Goal: Task Accomplishment & Management: Manage account settings

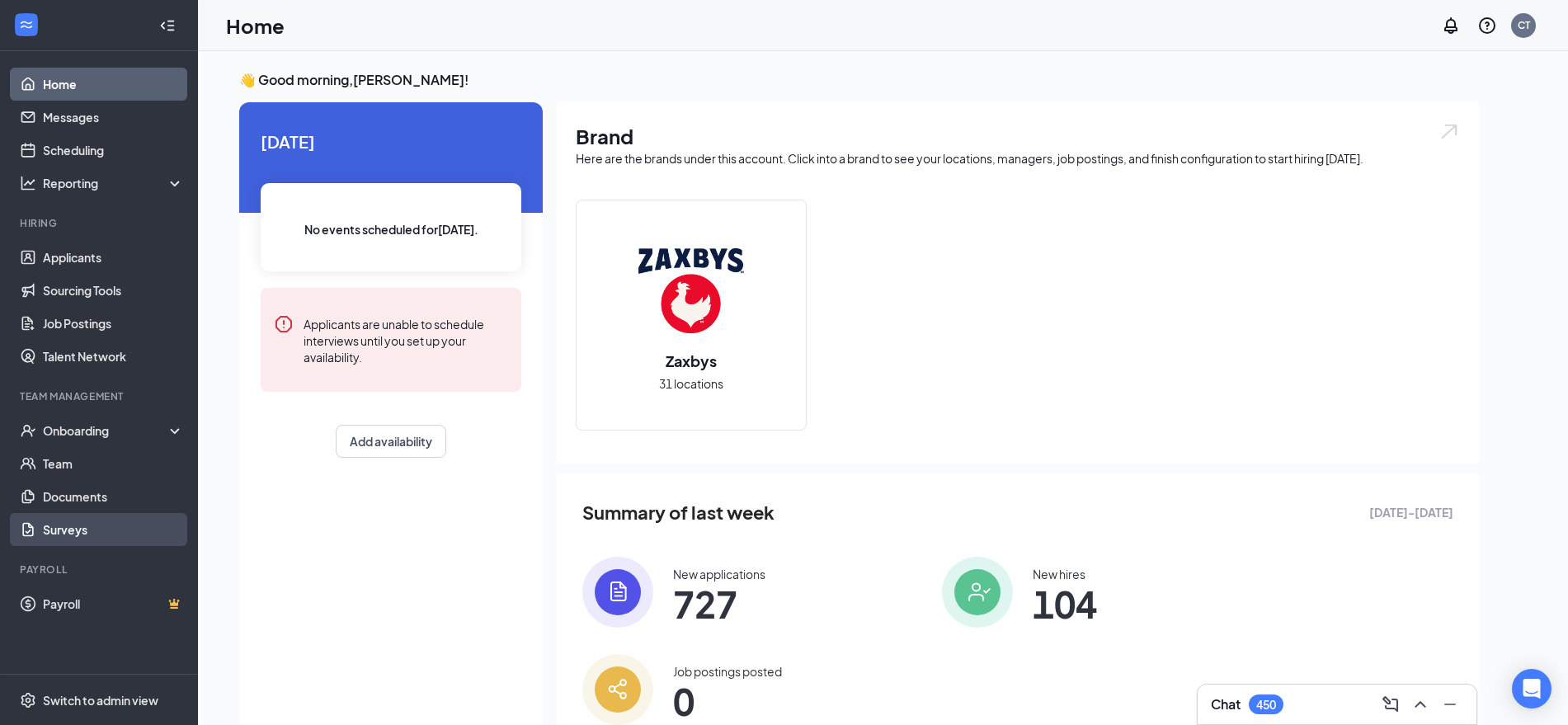
click at [74, 525] on link "Surveys" at bounding box center [113, 529] width 141 height 33
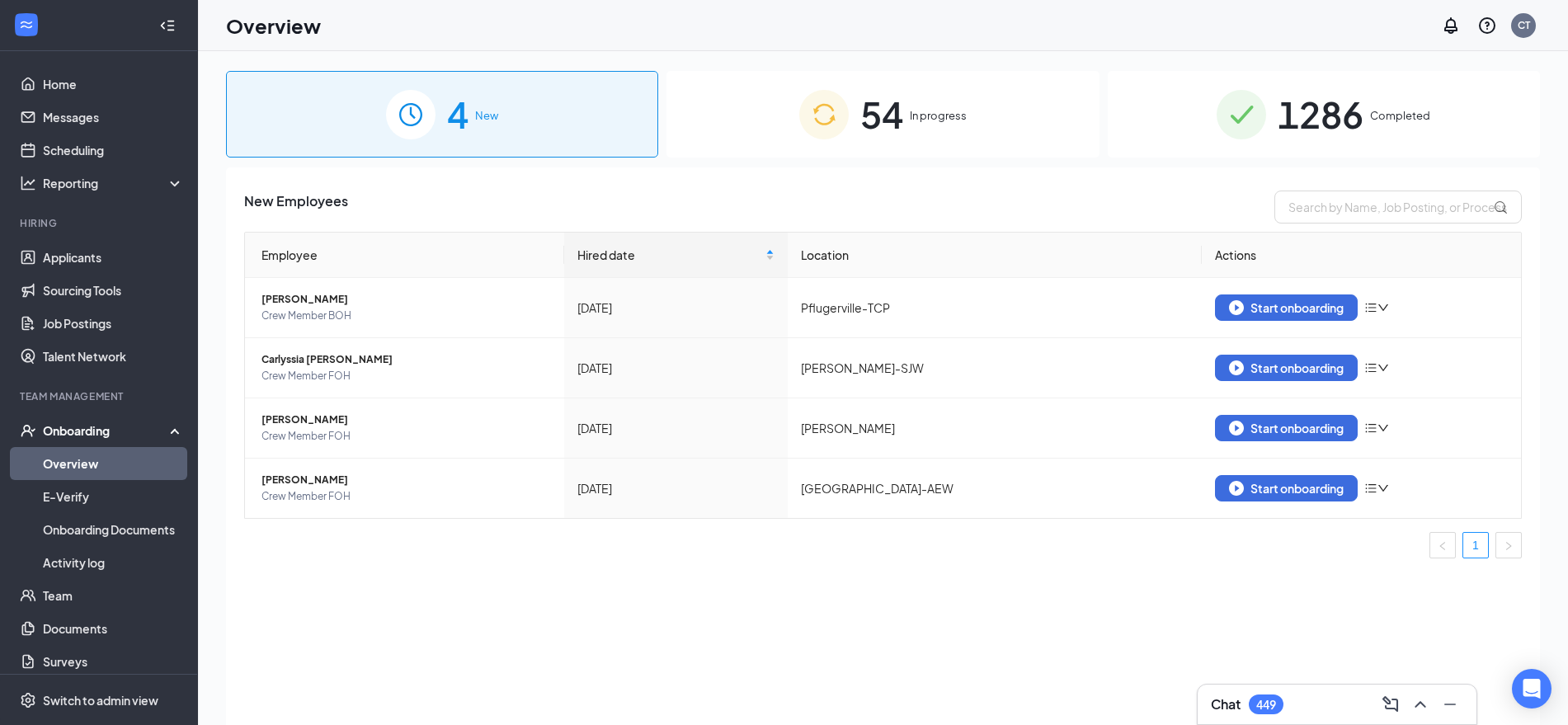
click at [1200, 121] on div "1286 Completed" at bounding box center [1324, 114] width 432 height 87
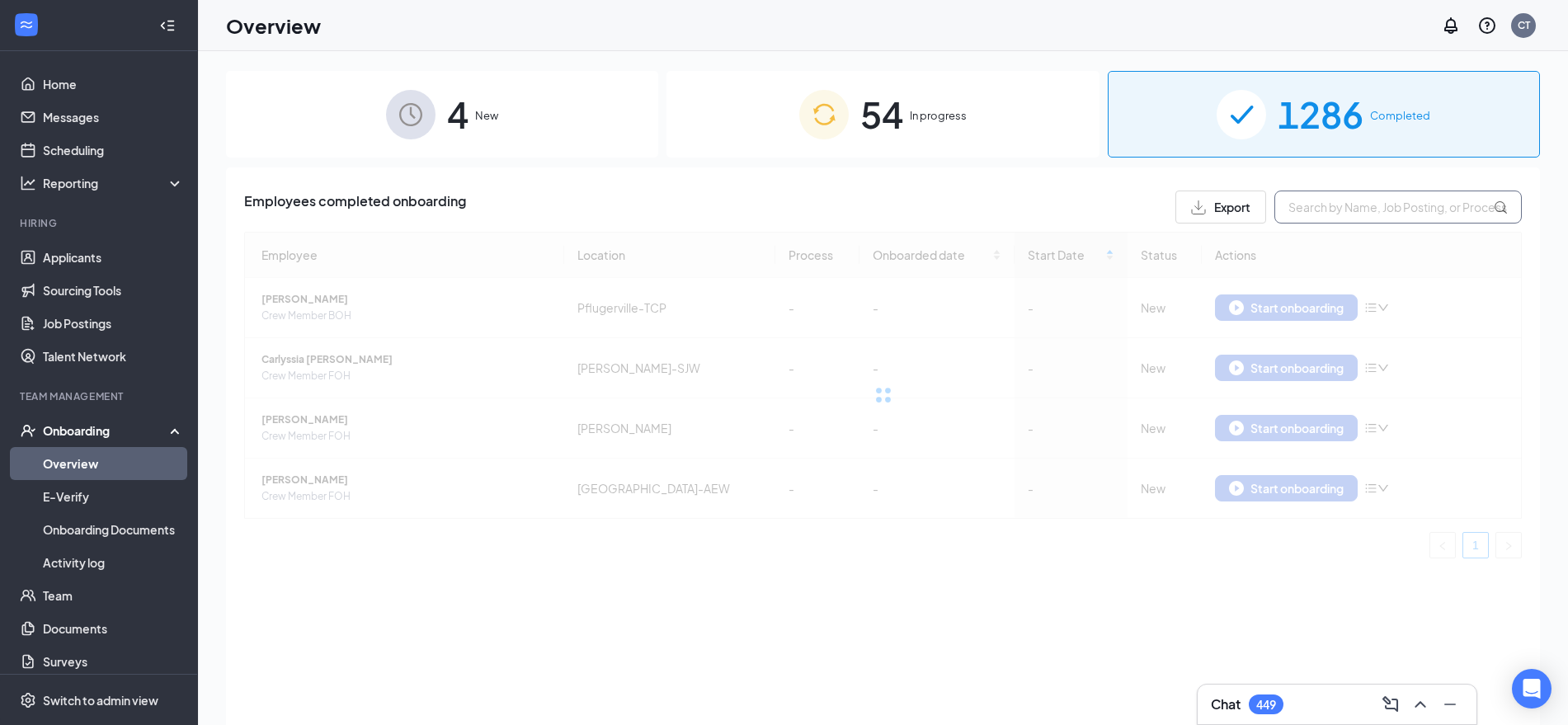
click at [1306, 206] on input "text" at bounding box center [1398, 207] width 247 height 33
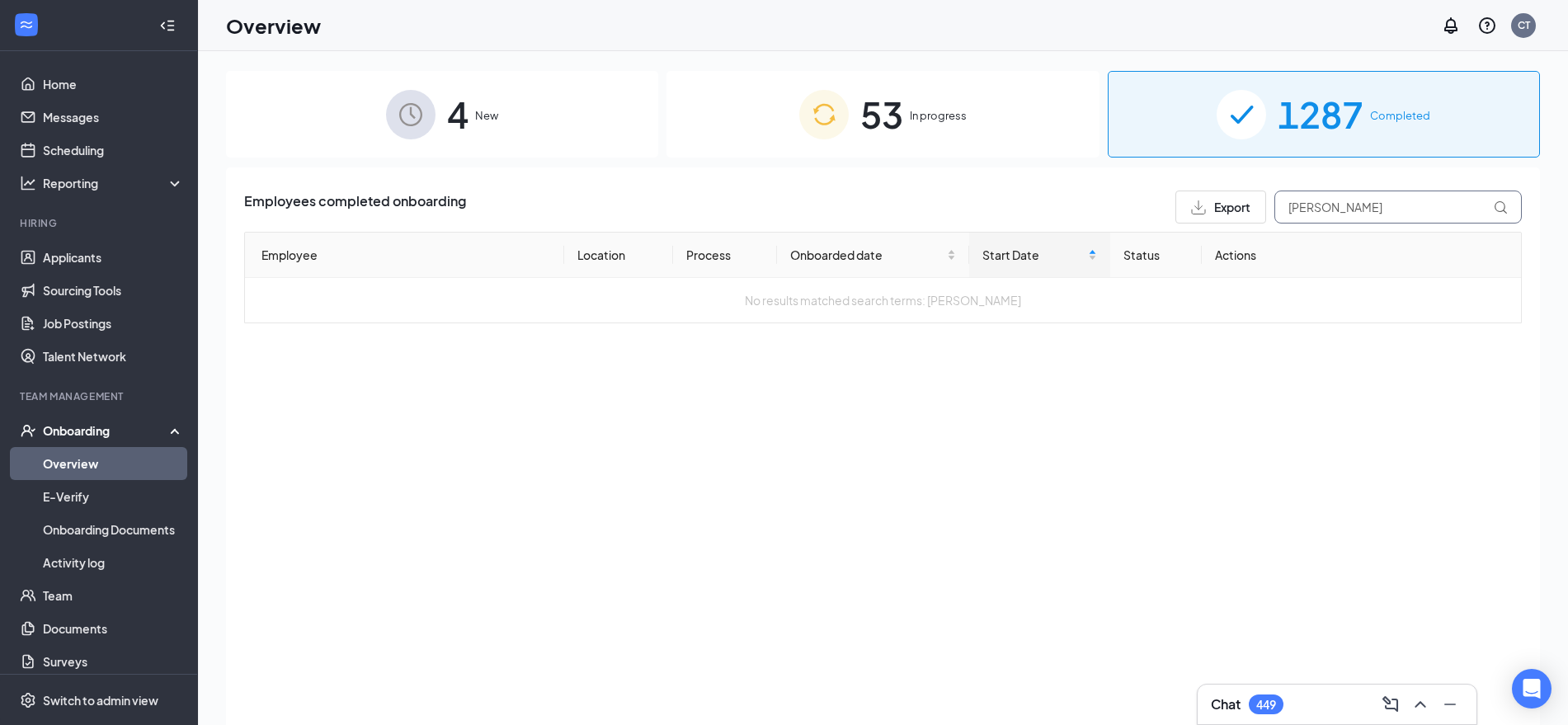
type input "[PERSON_NAME]"
click at [992, 116] on div "53 In progress" at bounding box center [883, 114] width 432 height 87
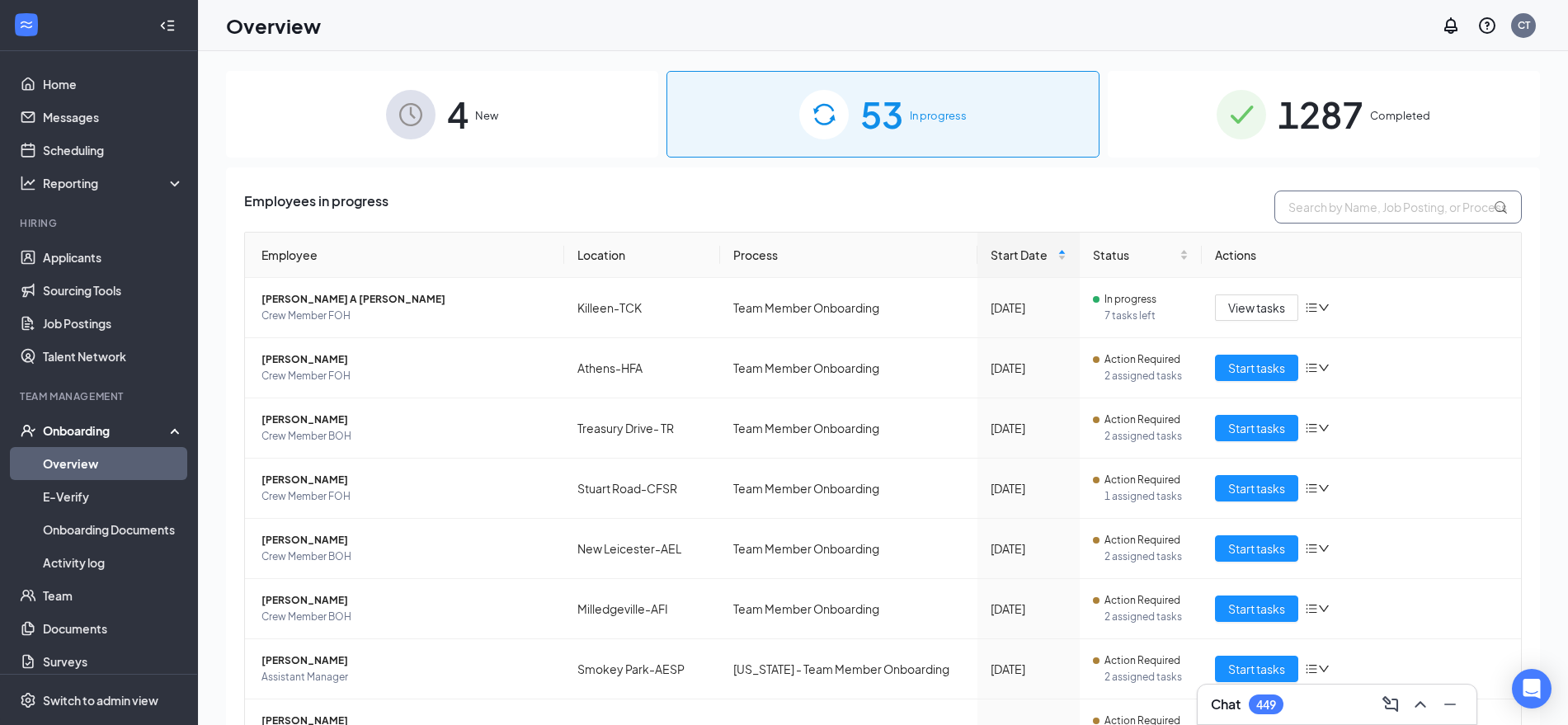
click at [1344, 209] on input "text" at bounding box center [1398, 207] width 247 height 33
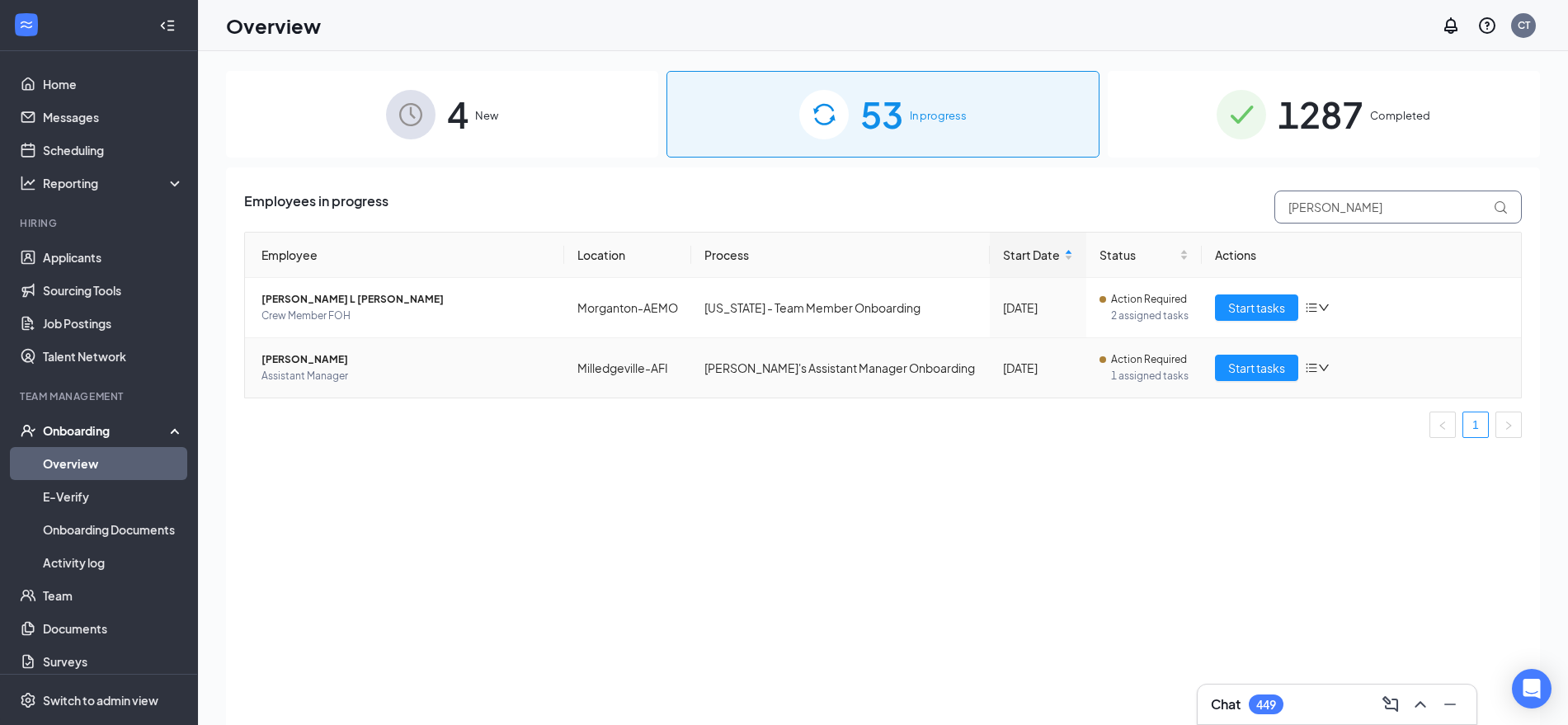
type input "[PERSON_NAME]"
click at [305, 356] on span "[PERSON_NAME]" at bounding box center [406, 360] width 289 height 17
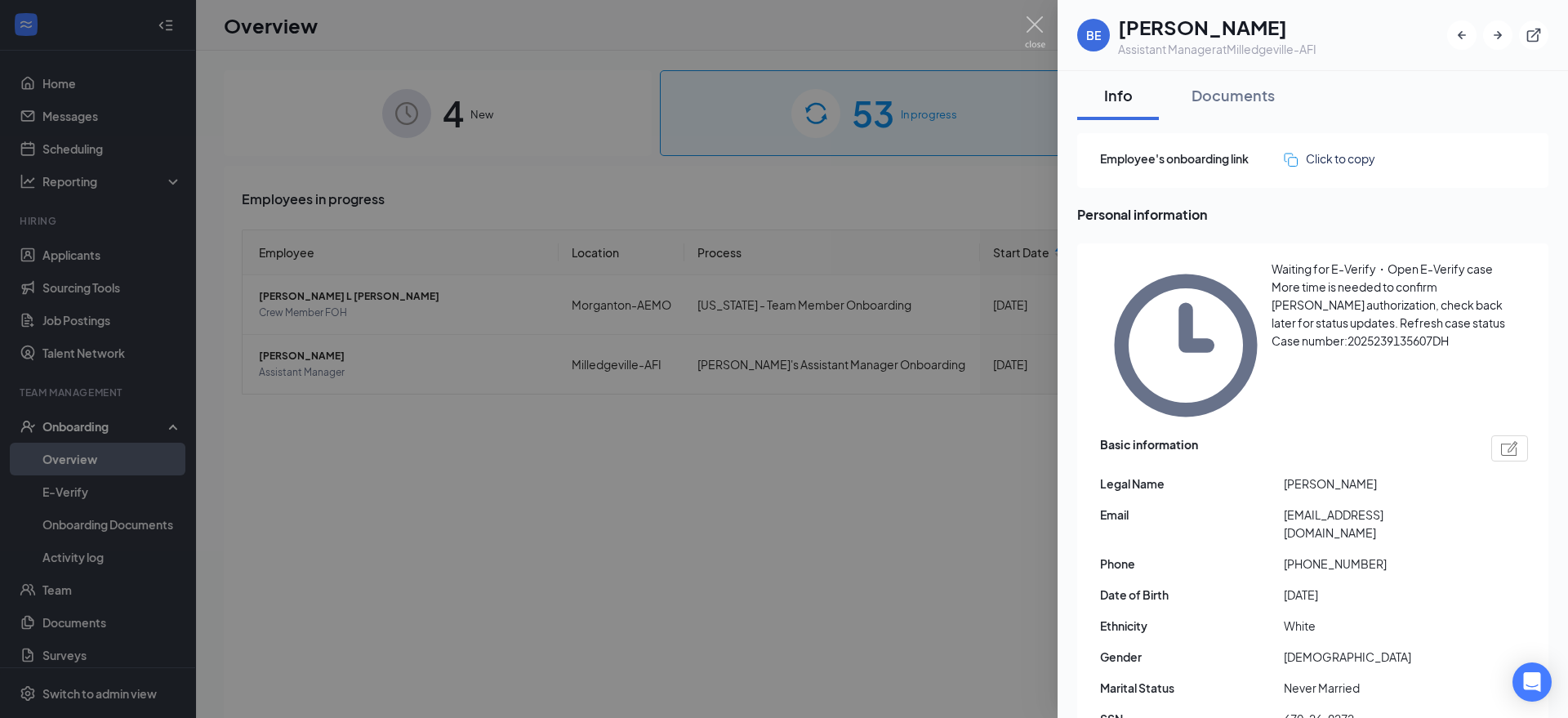
click at [1399, 316] on span "Refresh case status" at bounding box center [1452, 323] width 105 height 15
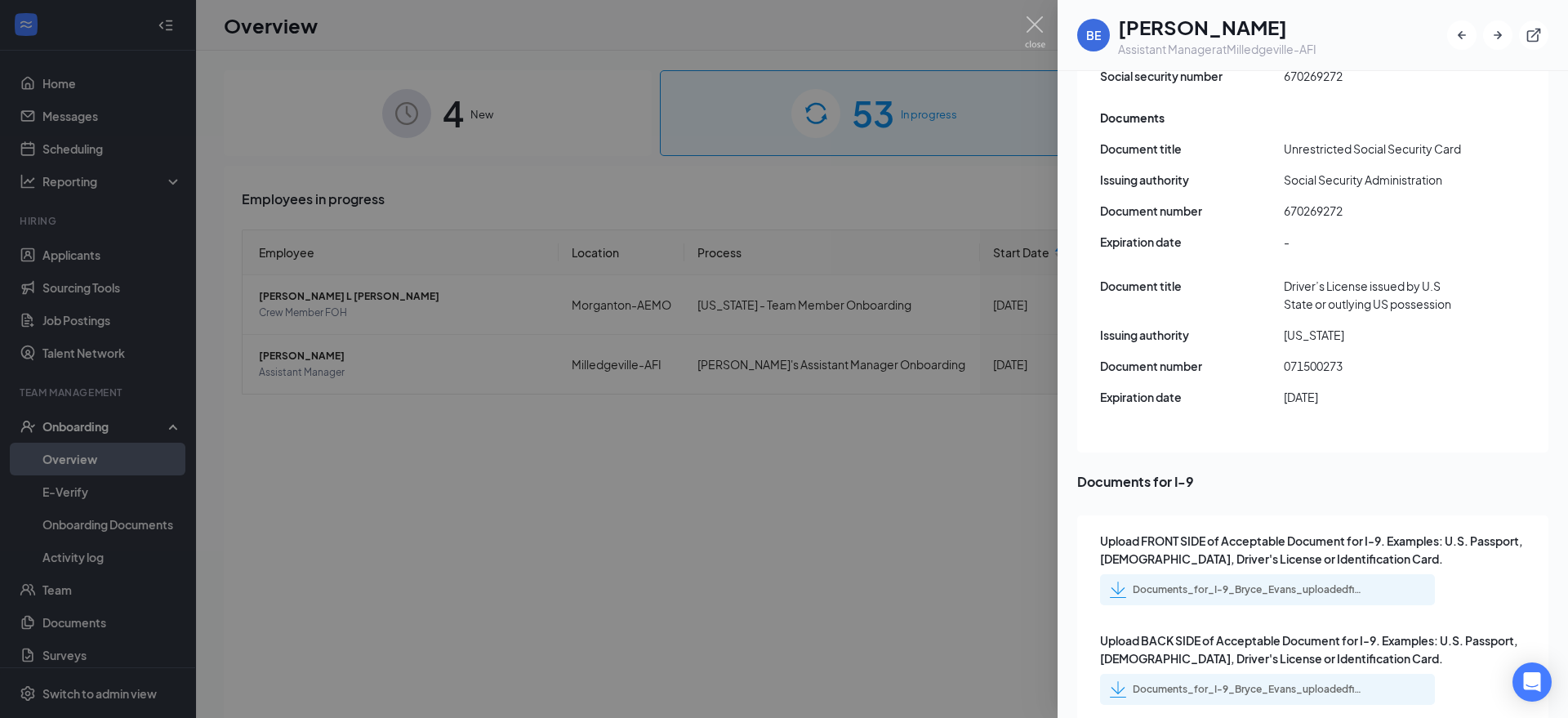
scroll to position [2434, 0]
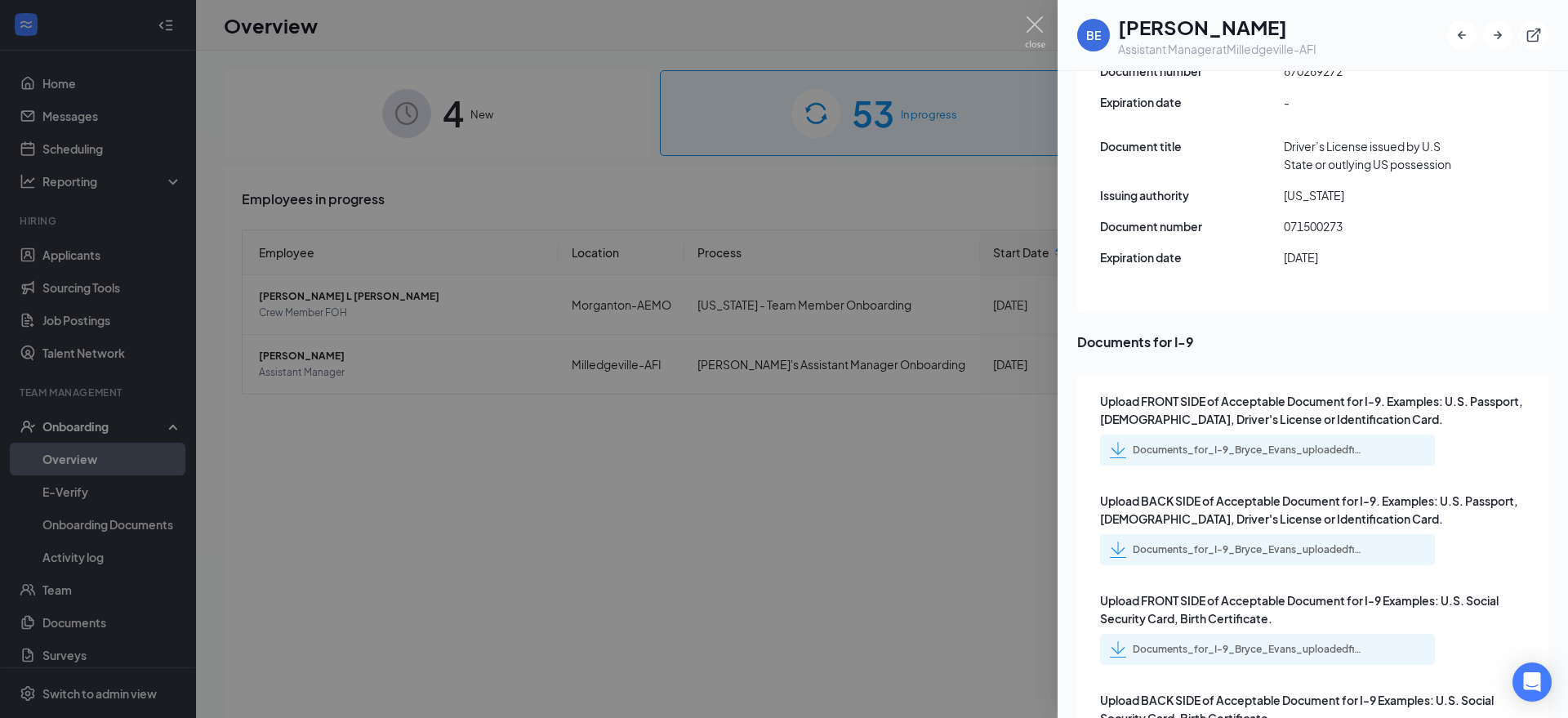
click at [1290, 444] on div "Documents_for_I-9_Bryce_Evans_uploadedfile_20250826.pdf.pdf" at bounding box center [1247, 451] width 229 height 13
click at [1205, 641] on div "Documents_for_I-9_Bryce_Evans_uploadedfile_20250826.pdf.pdf" at bounding box center [1235, 649] width 251 height 17
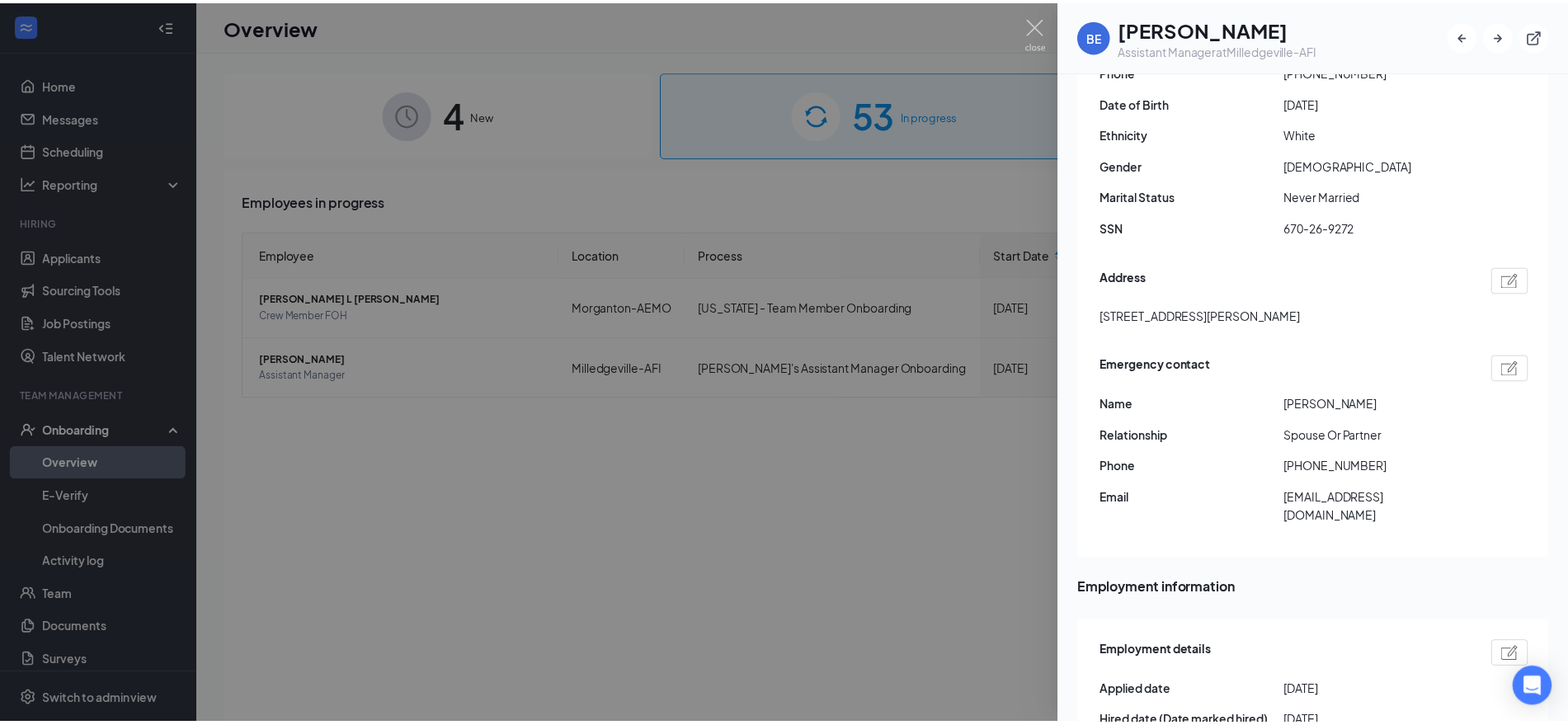
scroll to position [395, 0]
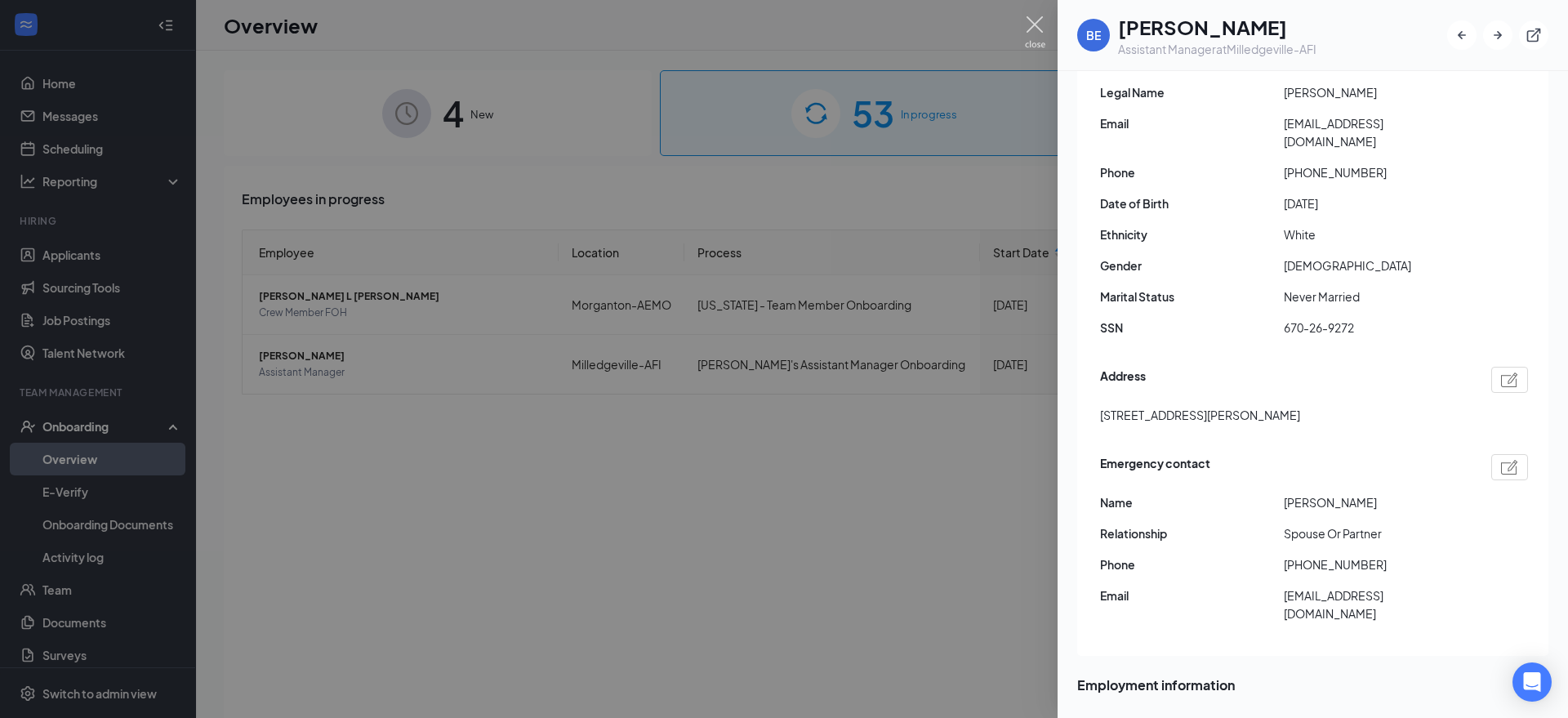
click at [1033, 23] on img at bounding box center [1035, 33] width 20 height 32
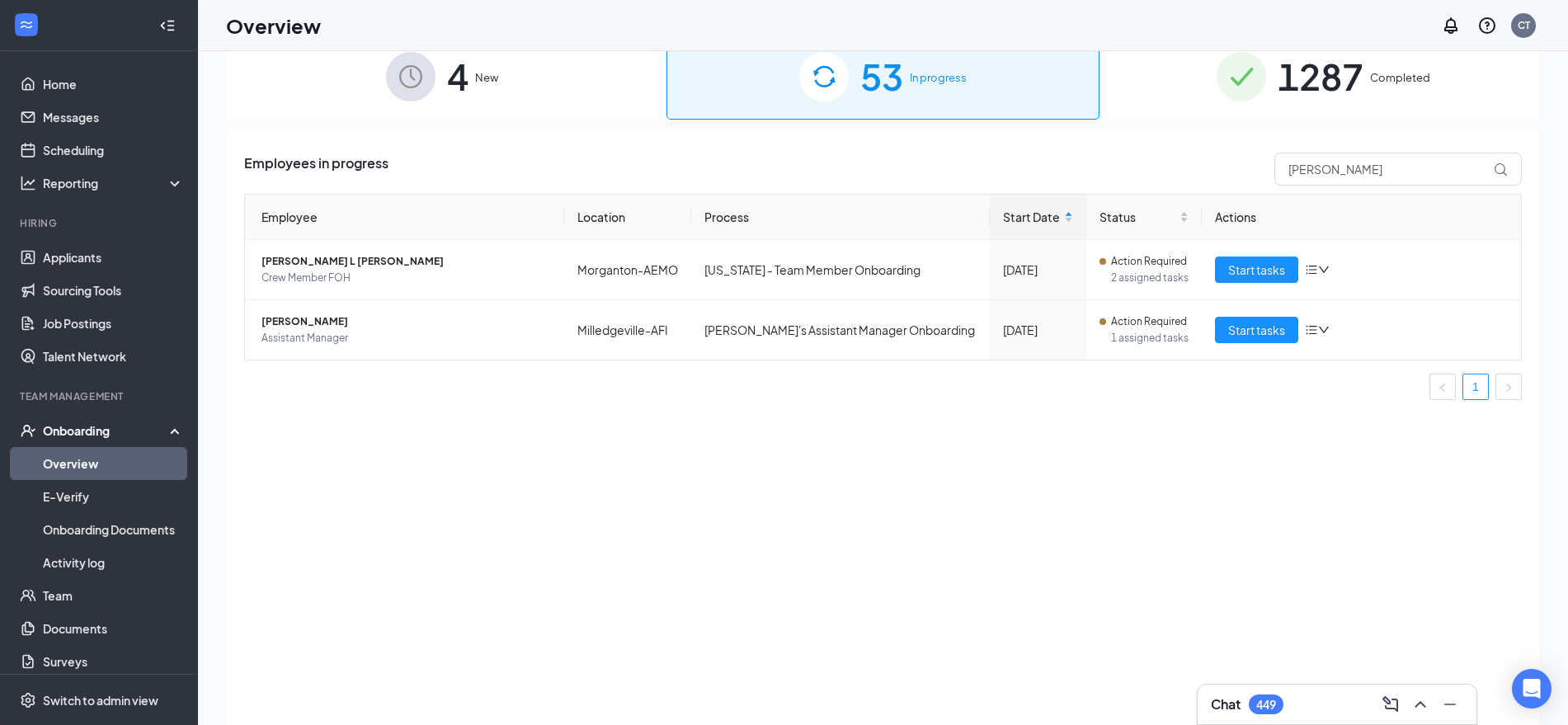
scroll to position [74, 0]
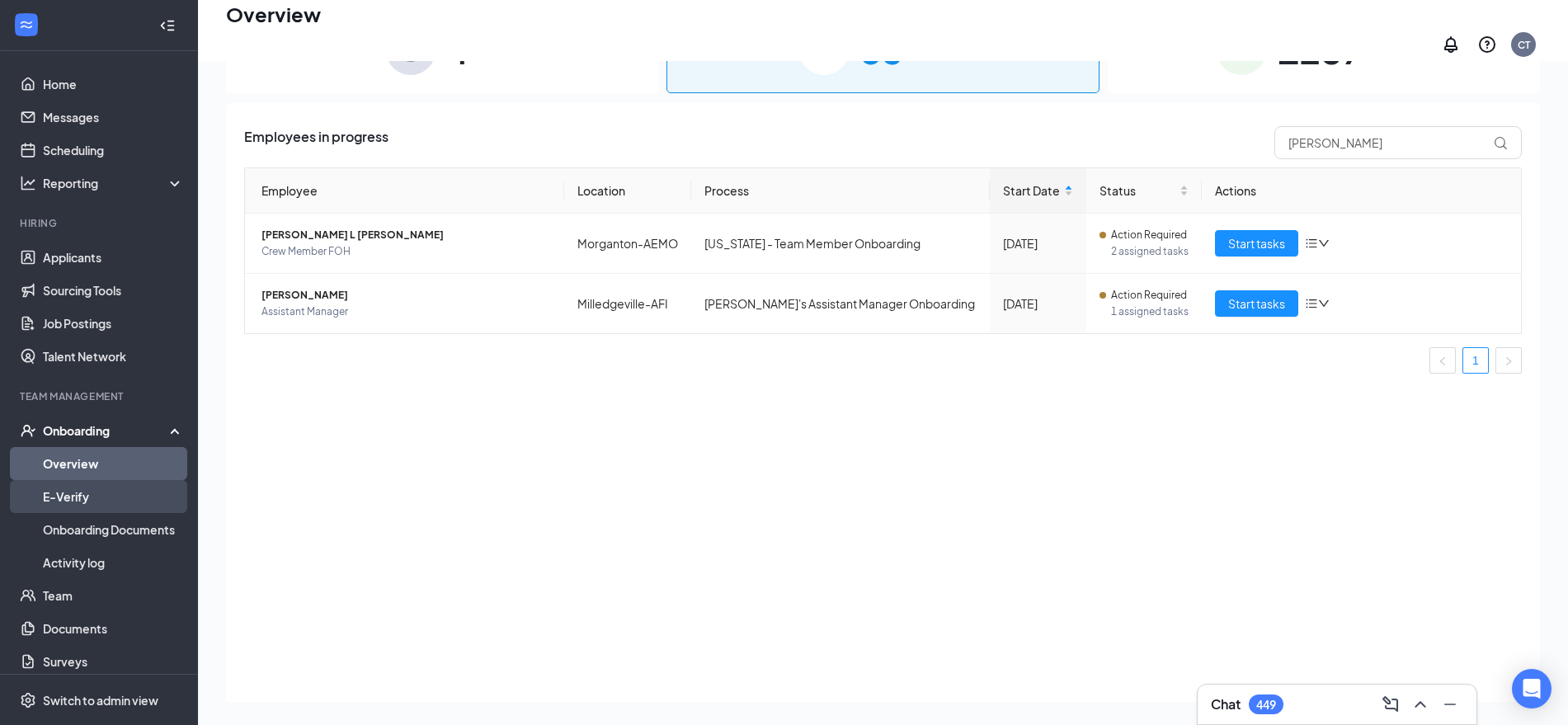
click at [53, 490] on link "E-Verify" at bounding box center [113, 496] width 141 height 33
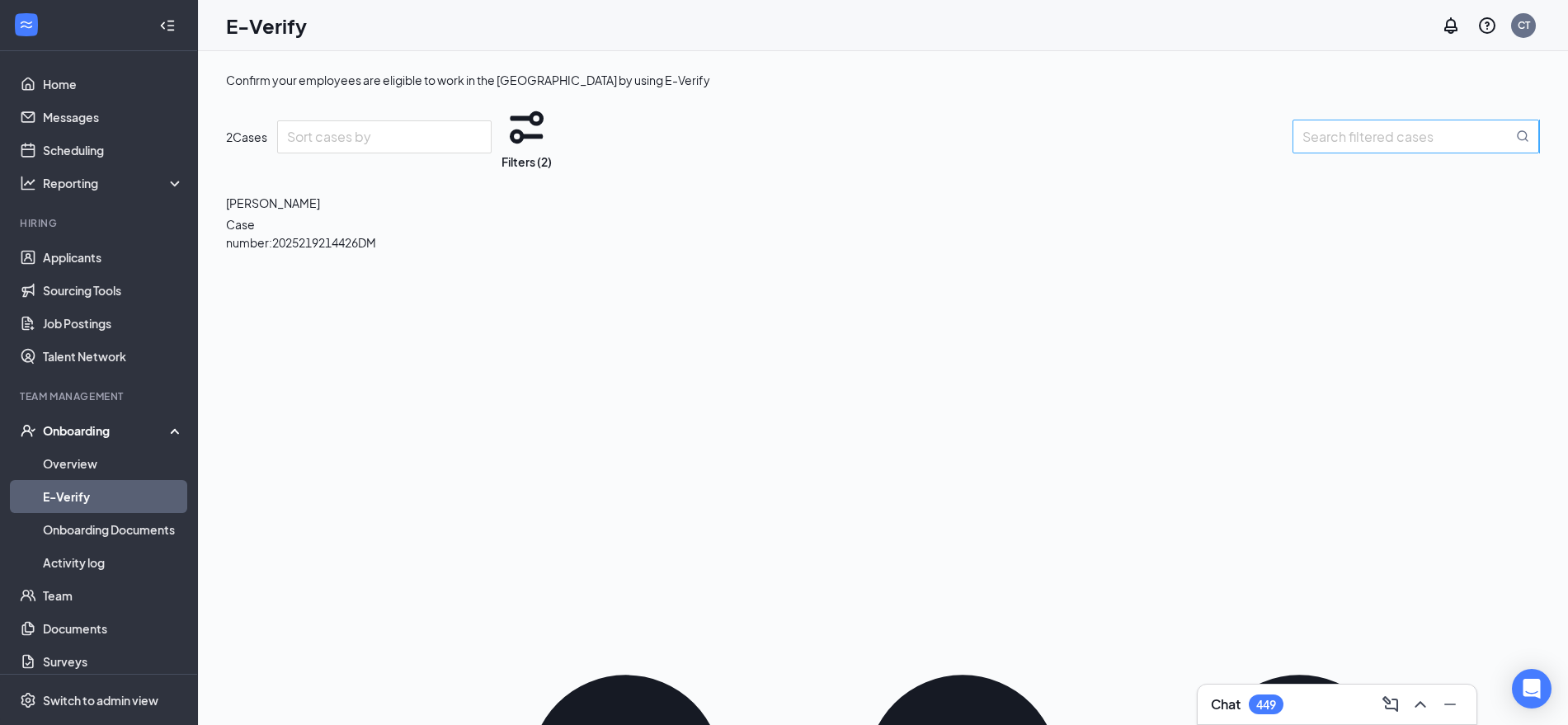
click at [1391, 147] on input "search" at bounding box center [1407, 137] width 210 height 20
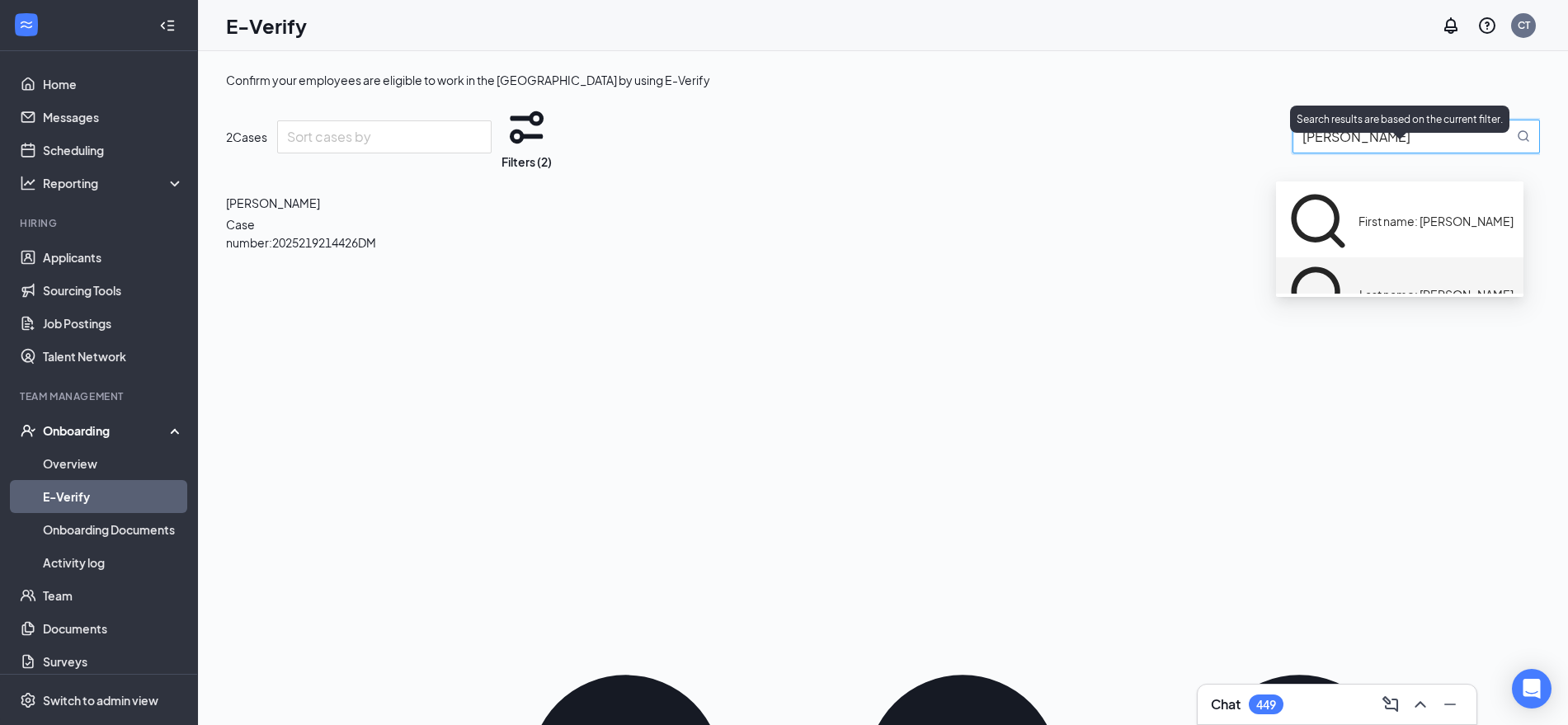
click at [1398, 285] on span "Last name: [PERSON_NAME]" at bounding box center [1436, 295] width 154 height 19
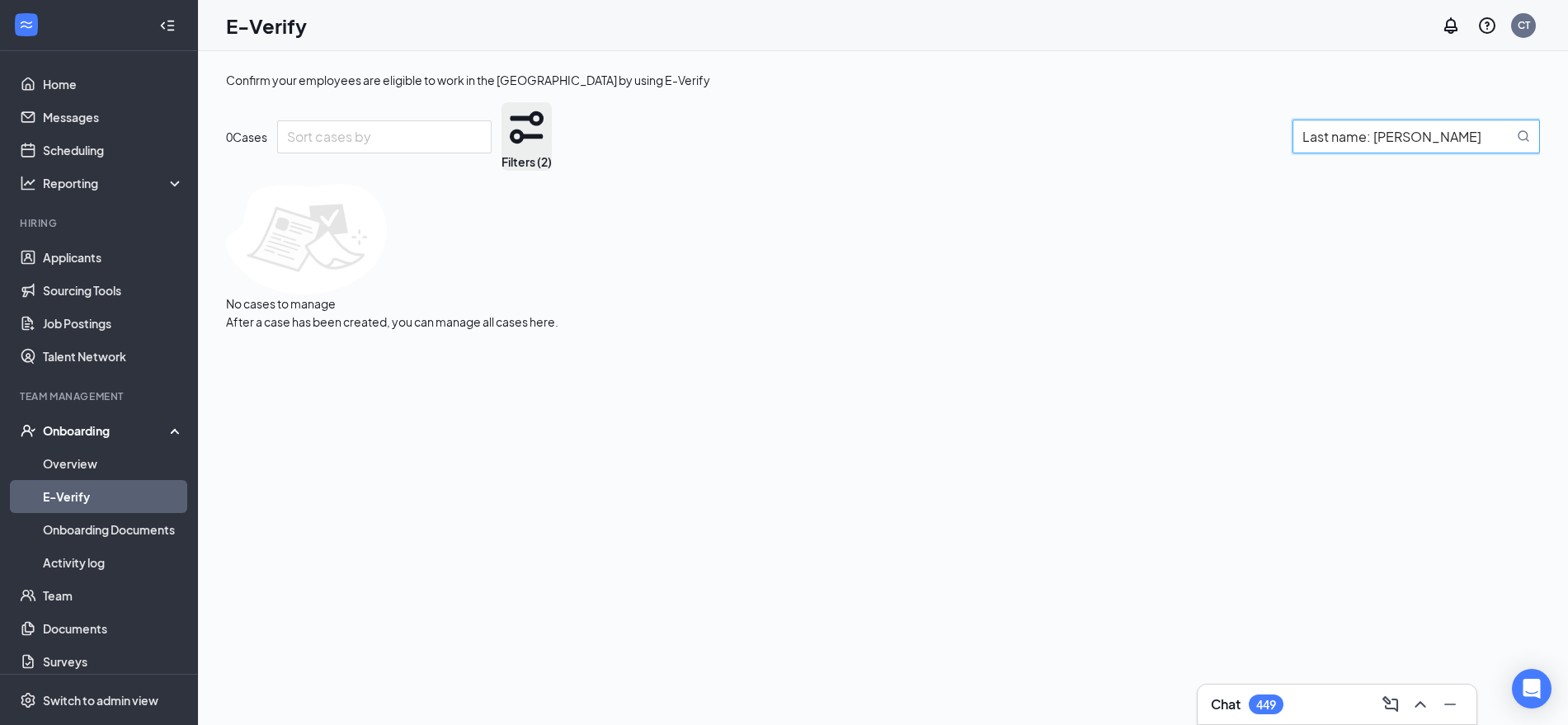
type input "Last name: [PERSON_NAME]"
click at [552, 165] on button "Filters (2)" at bounding box center [527, 136] width 51 height 68
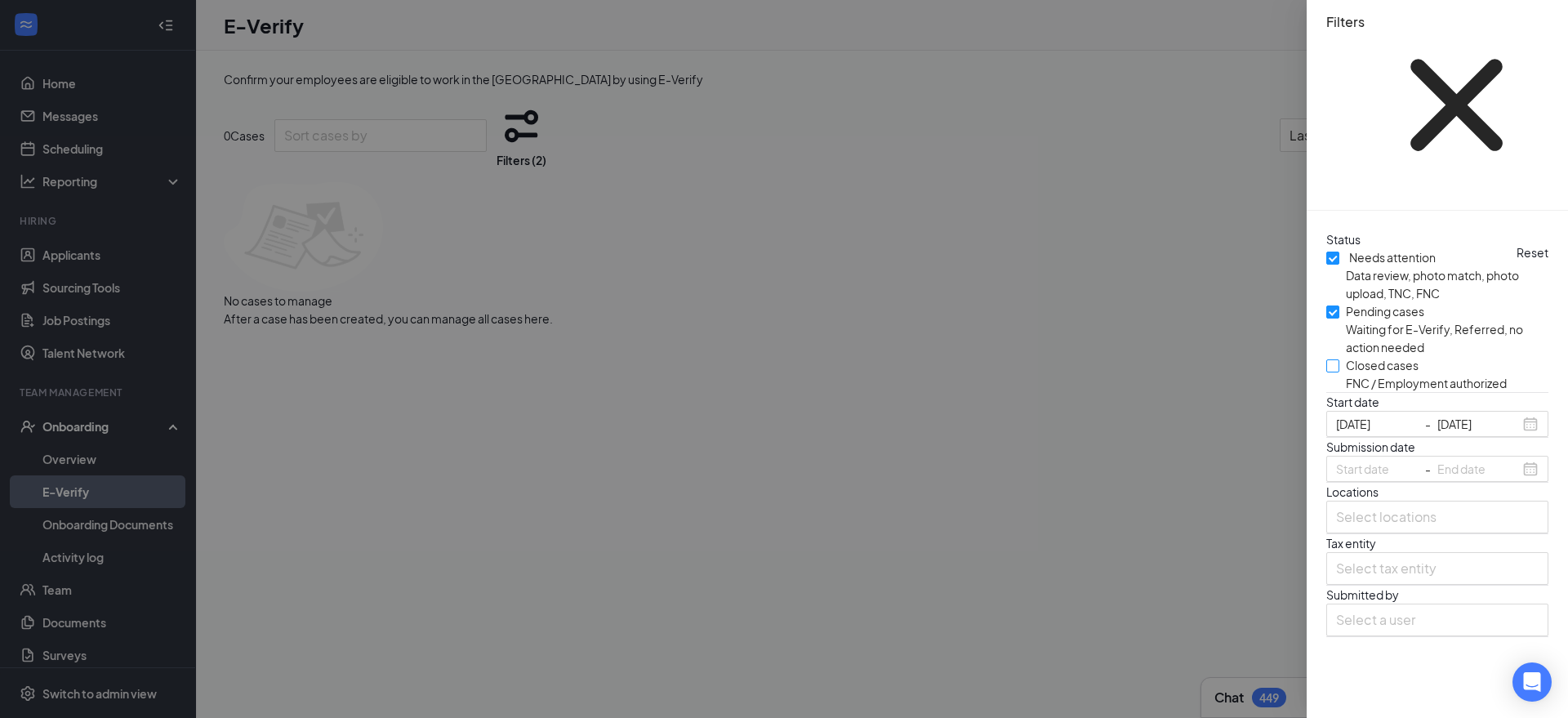
click at [1332, 359] on input "Closed cases FNC / Employment authorized" at bounding box center [1332, 366] width 13 height 13
click at [1154, 257] on div at bounding box center [784, 359] width 1568 height 718
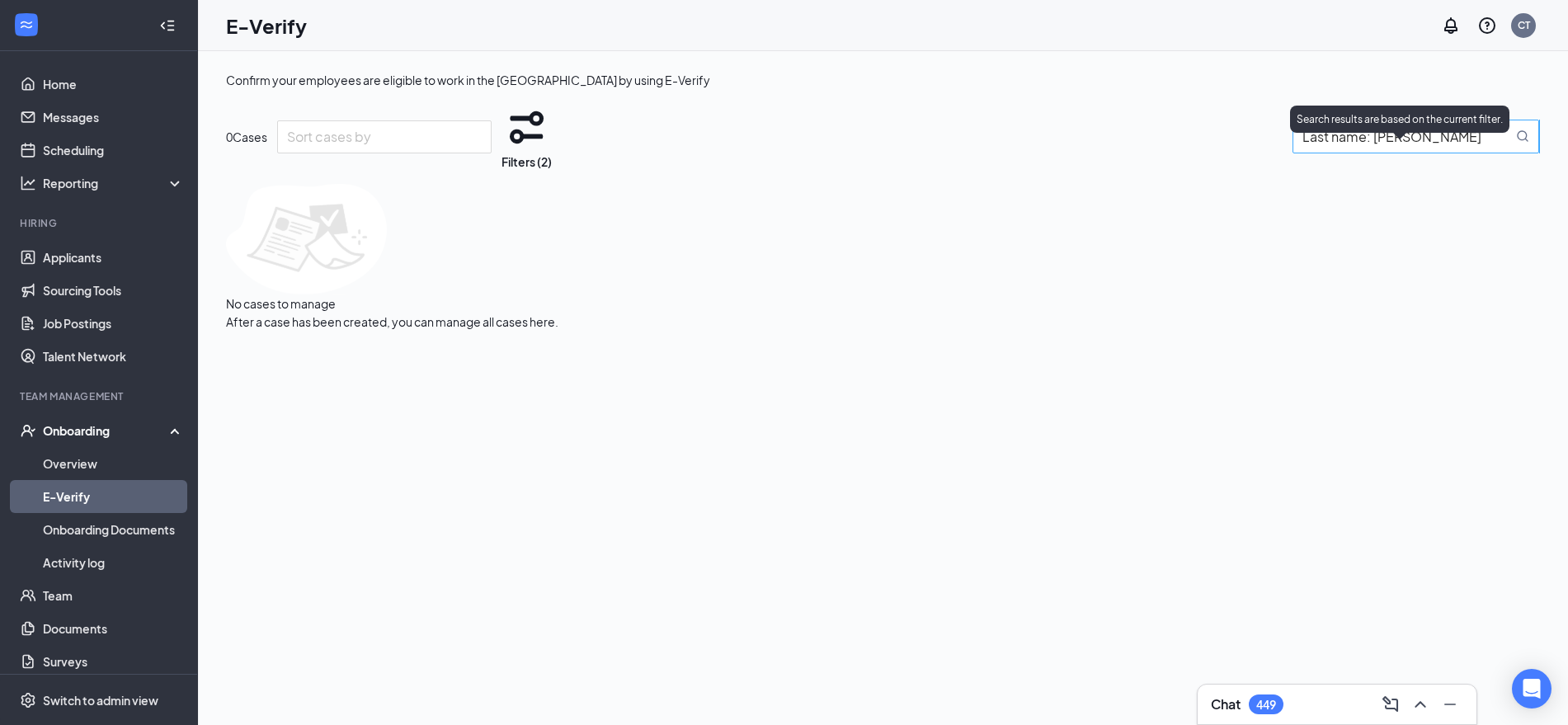
click at [1433, 147] on input "Last name: [PERSON_NAME]" at bounding box center [1407, 137] width 210 height 20
click at [1360, 285] on span "Last name: [PERSON_NAME]" at bounding box center [1436, 295] width 154 height 19
click at [1026, 78] on div "Confirm your employees are eligible to work in the [GEOGRAPHIC_DATA] by using E…" at bounding box center [883, 201] width 1314 height 260
click at [552, 167] on button "Filters (2)" at bounding box center [527, 136] width 51 height 68
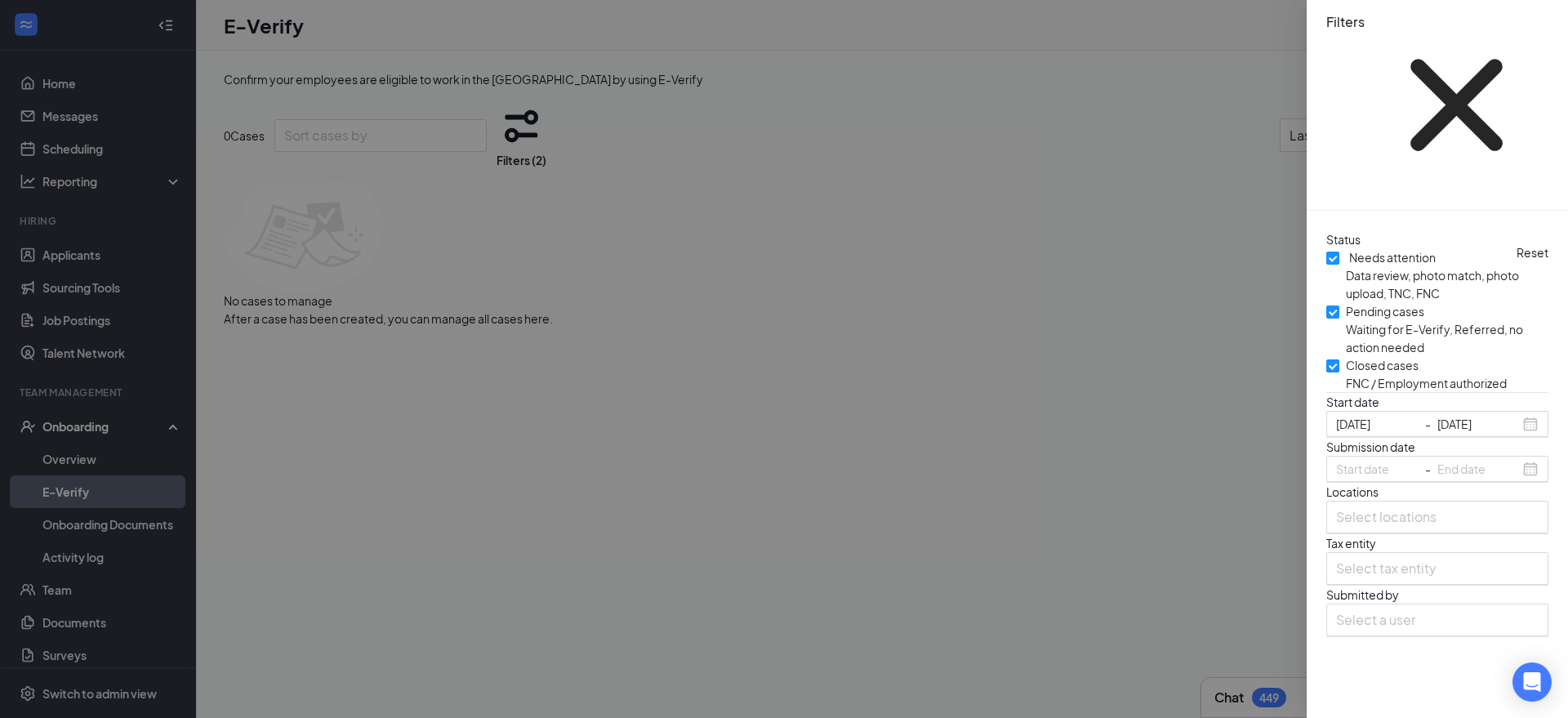
click at [1523, 243] on span "Reset" at bounding box center [1532, 252] width 32 height 18
checkbox input "false"
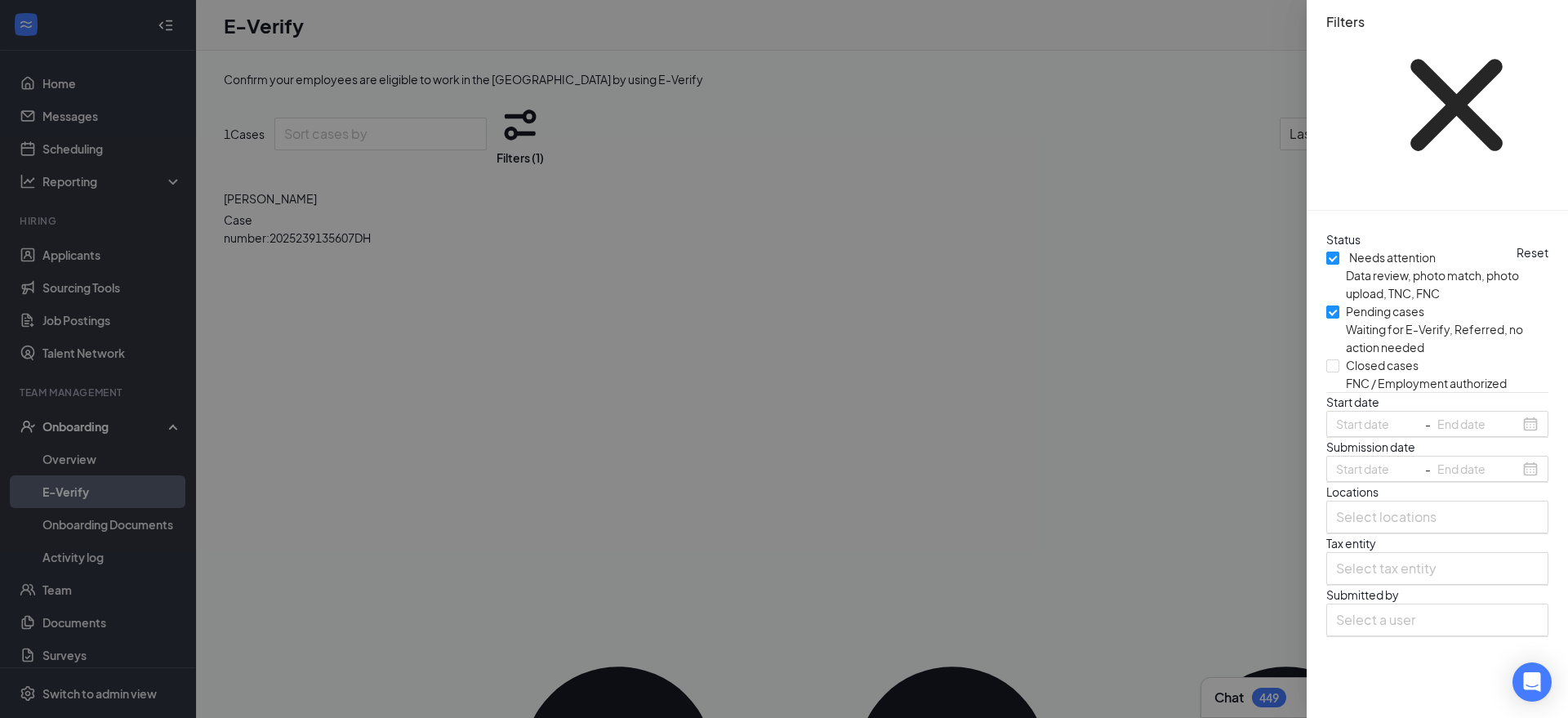
click at [936, 168] on div at bounding box center [784, 359] width 1568 height 718
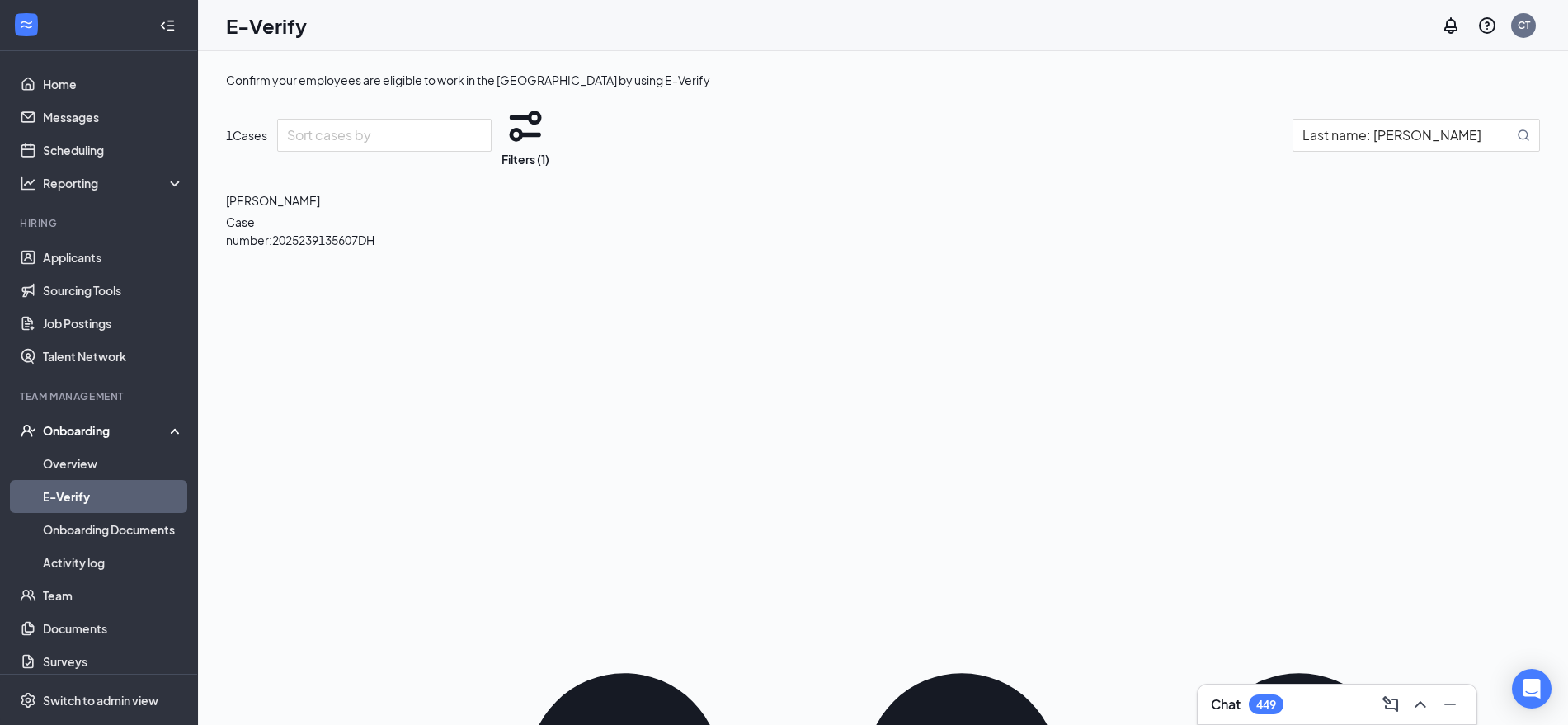
click at [78, 558] on link "Activity log" at bounding box center [113, 562] width 141 height 33
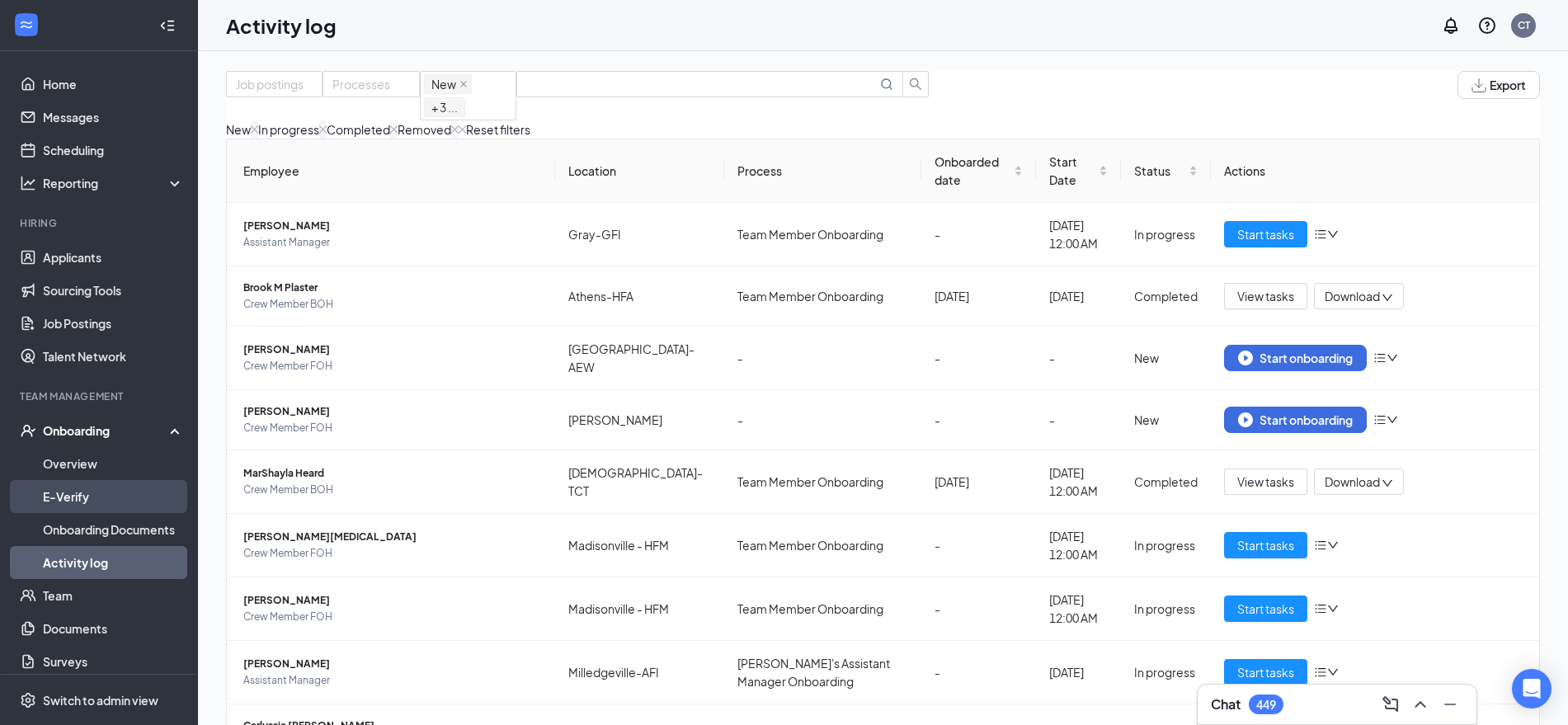
click at [77, 489] on link "E-Verify" at bounding box center [113, 496] width 141 height 33
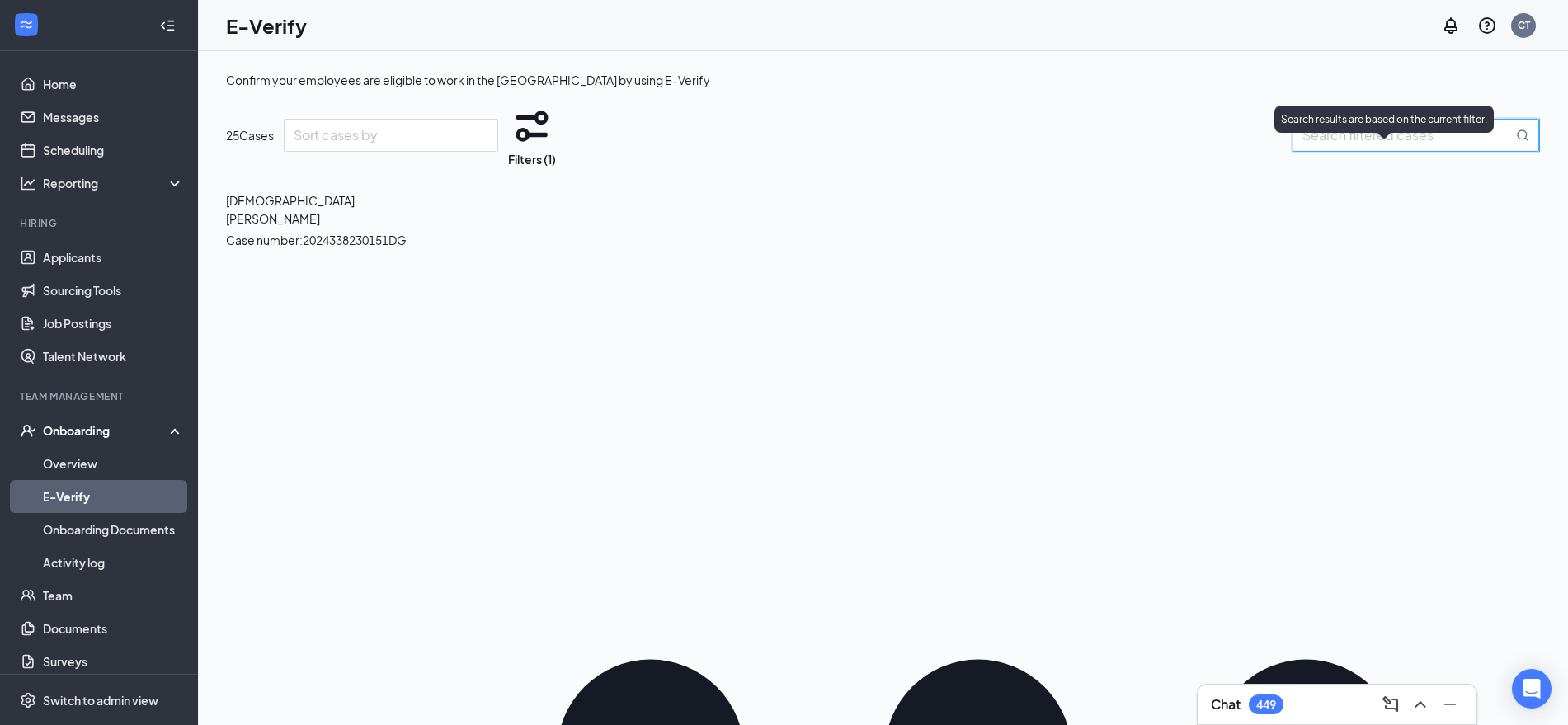
click at [1316, 145] on input "search" at bounding box center [1407, 135] width 210 height 20
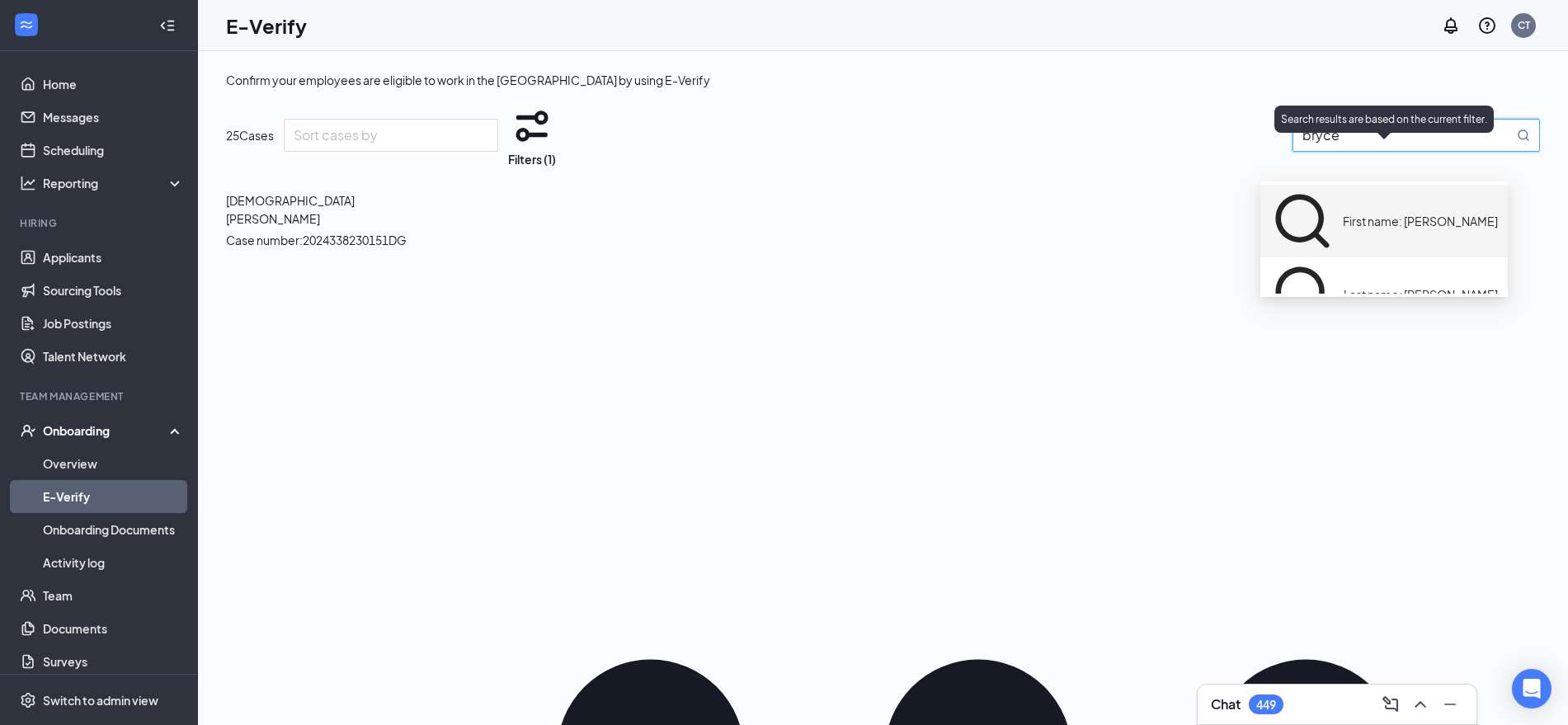
click at [1391, 199] on div "First name: [PERSON_NAME]" at bounding box center [1384, 221] width 228 height 64
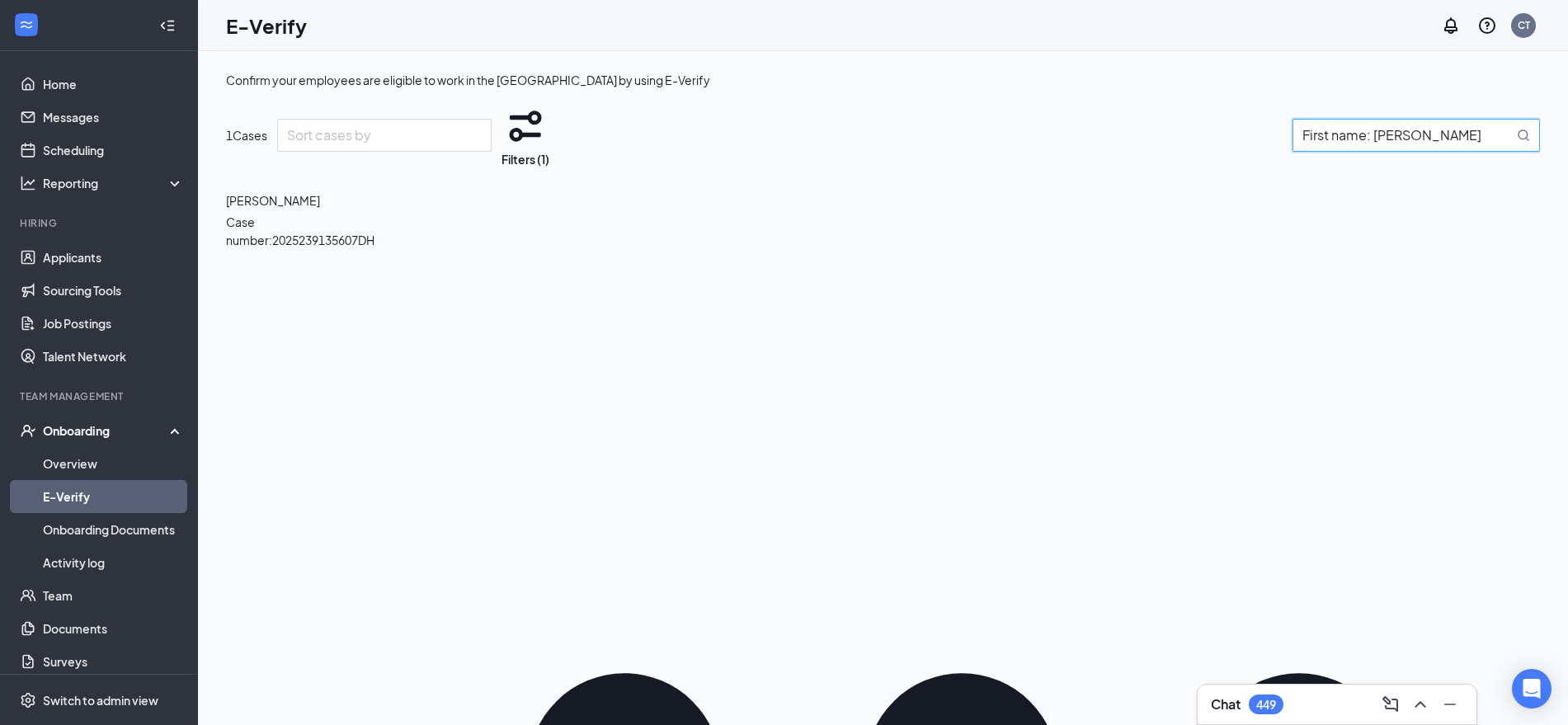
type input "First name: [PERSON_NAME]"
click at [71, 467] on link "Overview" at bounding box center [113, 463] width 141 height 33
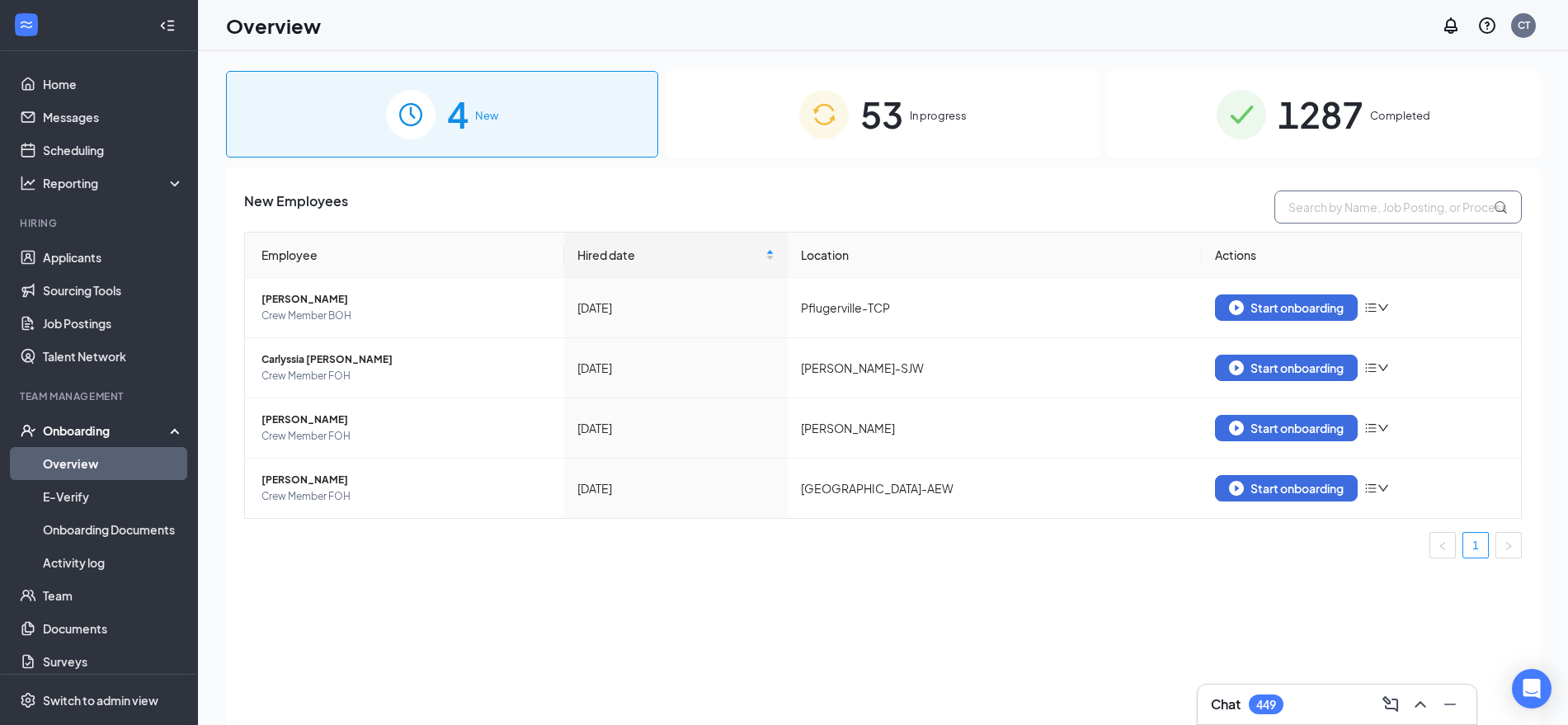
click at [1328, 203] on input "text" at bounding box center [1398, 207] width 247 height 33
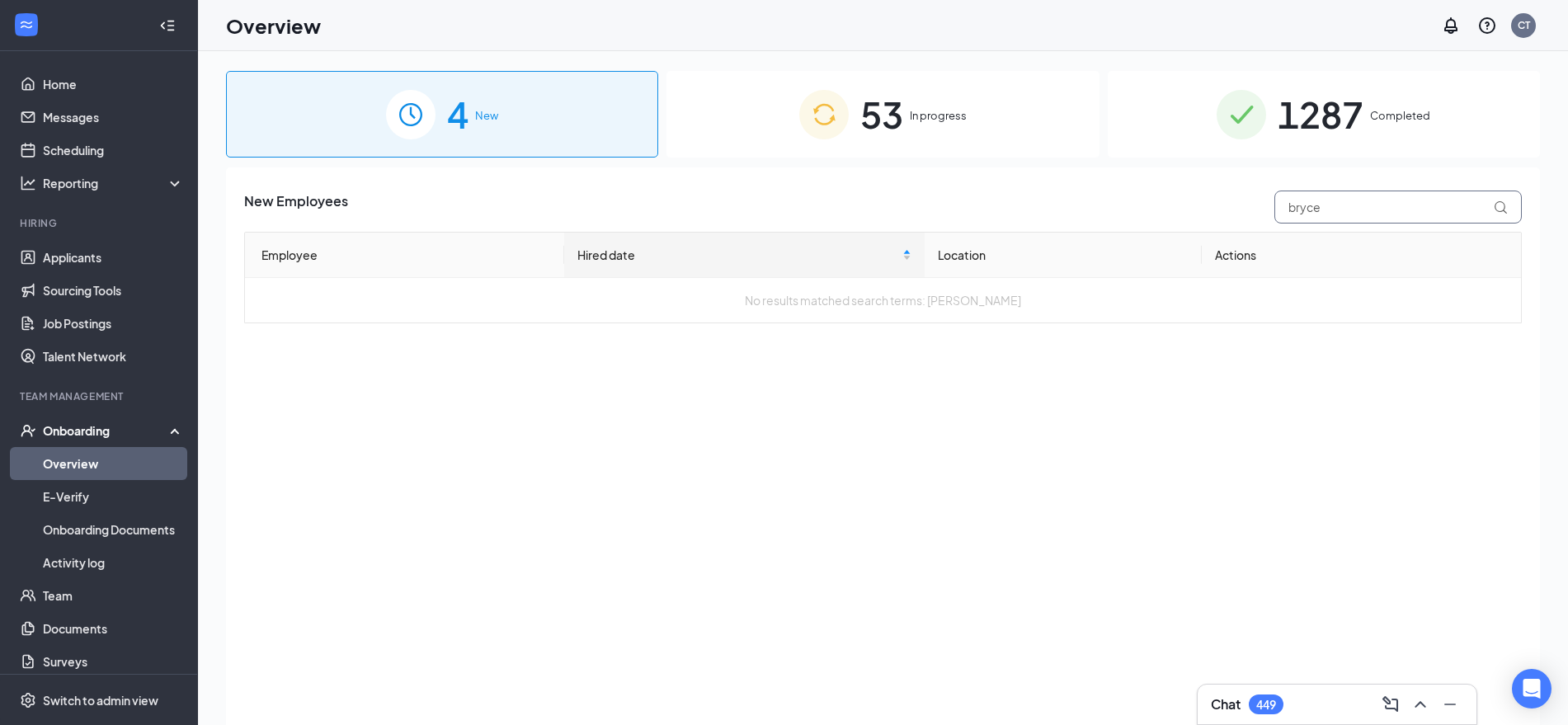
type input "bryce"
click at [976, 140] on div "53 In progress" at bounding box center [883, 114] width 432 height 87
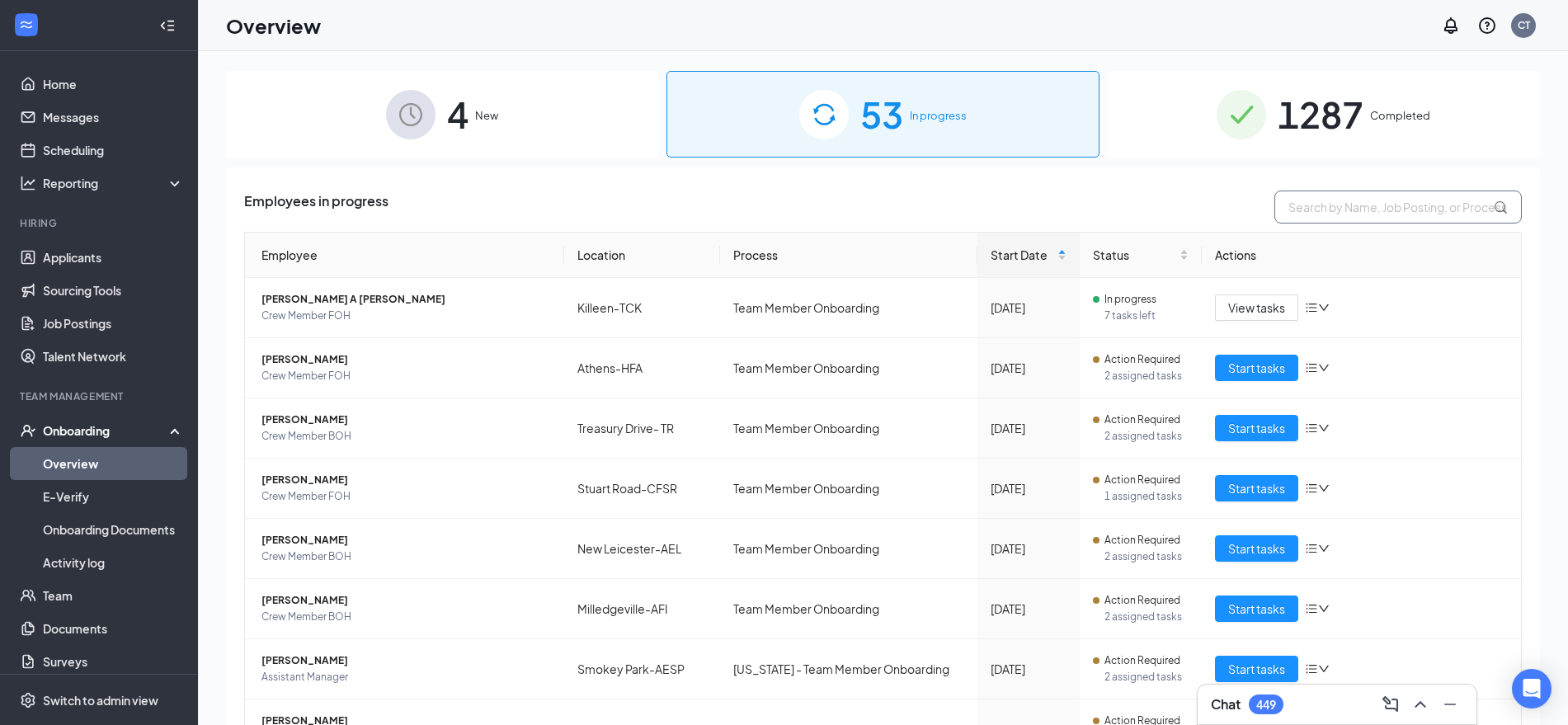
click at [1321, 197] on input "text" at bounding box center [1398, 207] width 247 height 33
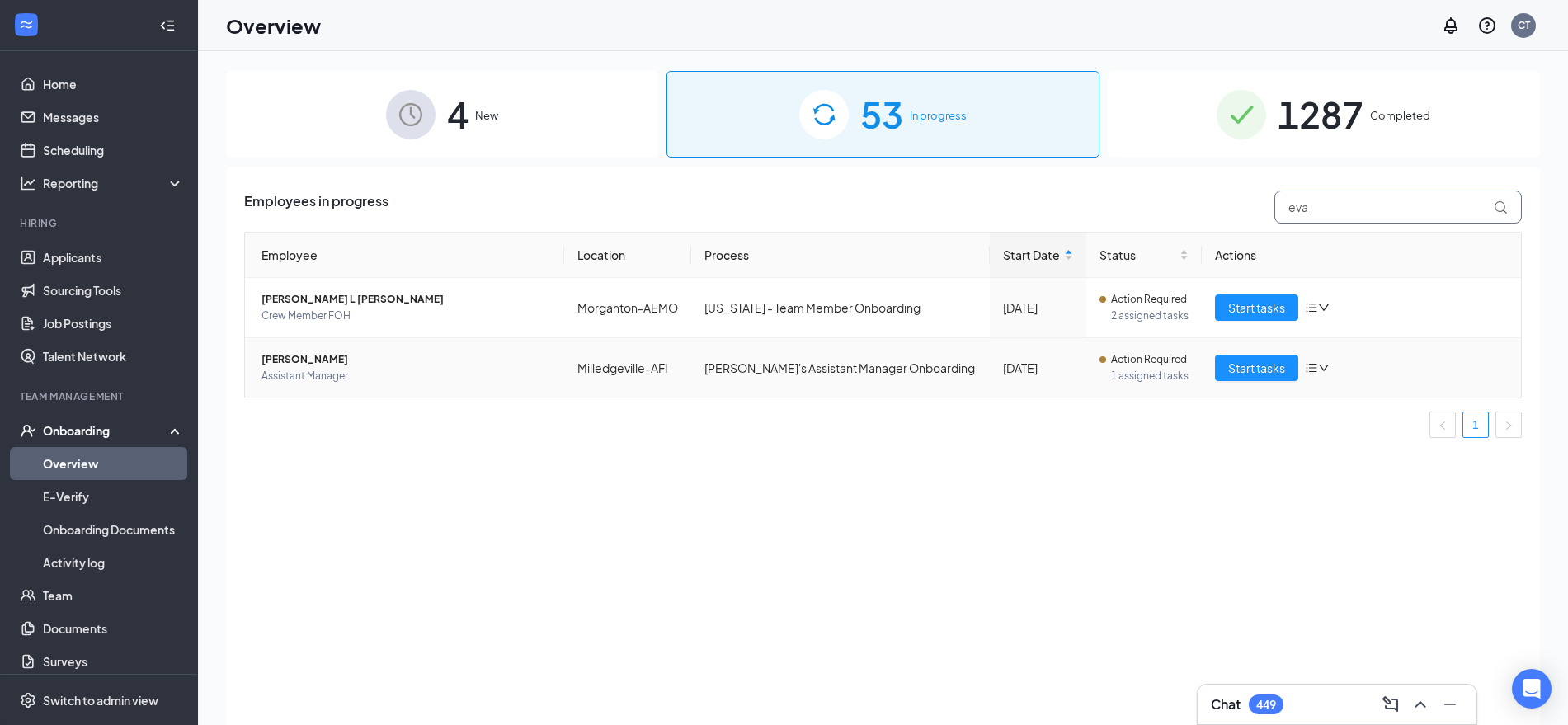
type input "eva"
click at [309, 368] on span "Assistant Manager" at bounding box center [406, 376] width 289 height 17
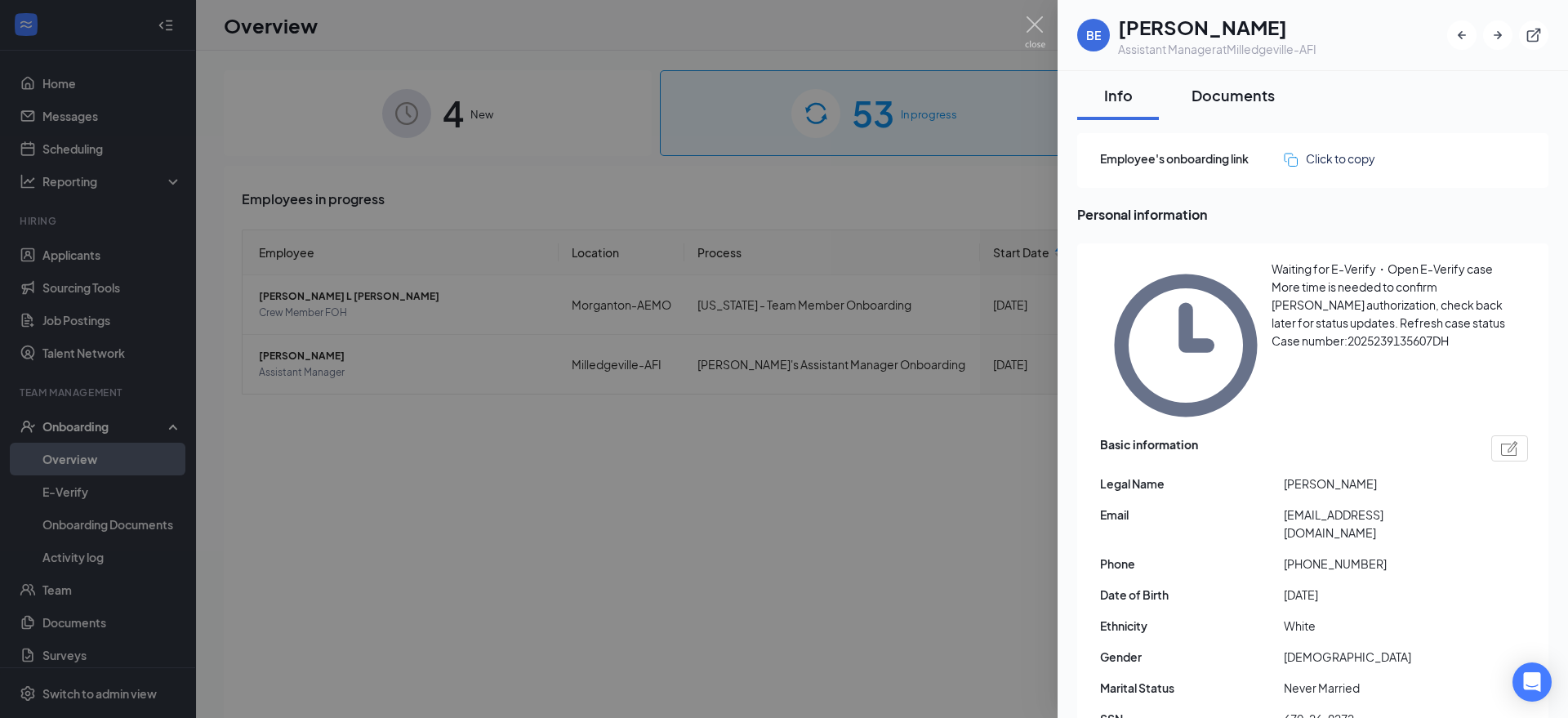
click at [1231, 97] on div "Documents" at bounding box center [1233, 95] width 84 height 20
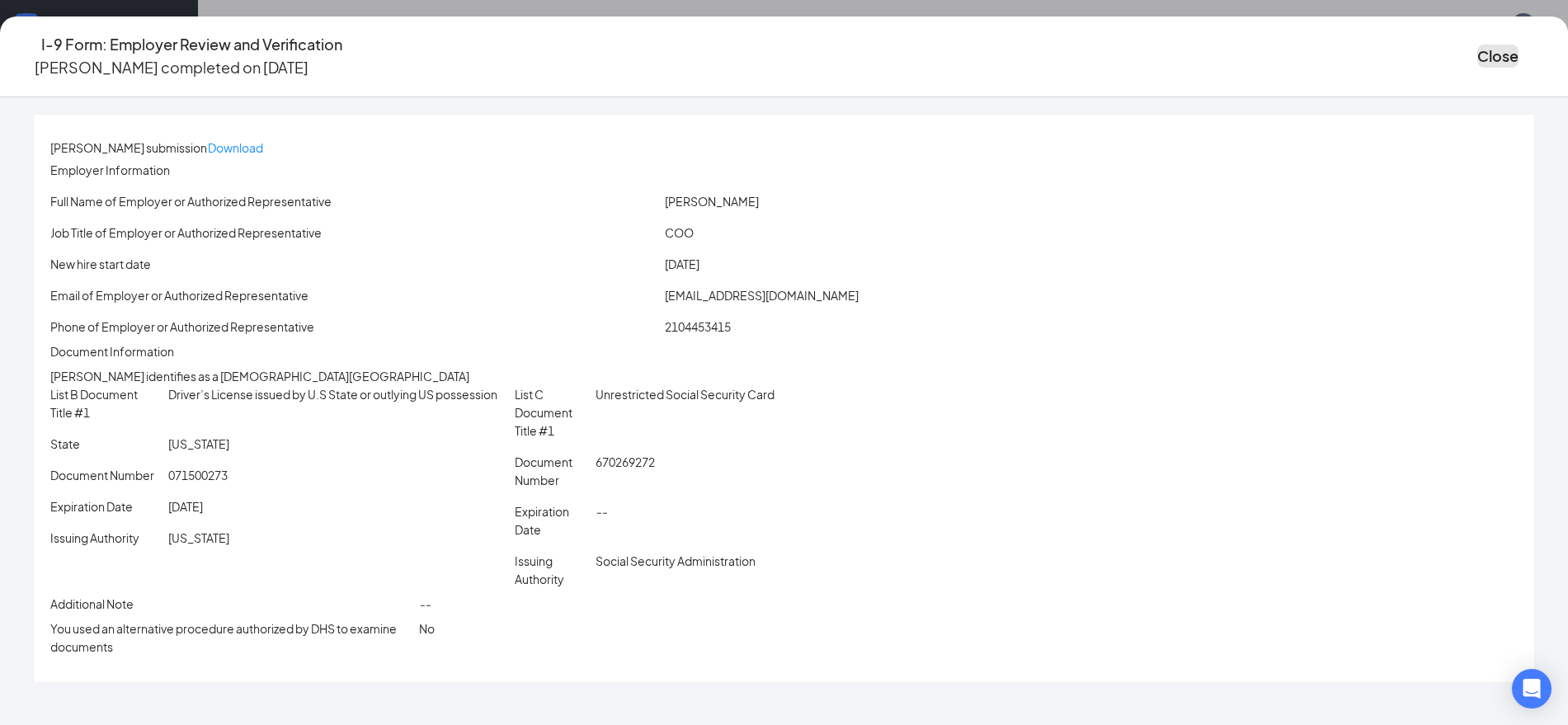
click at [1478, 51] on button "Close" at bounding box center [1498, 56] width 41 height 23
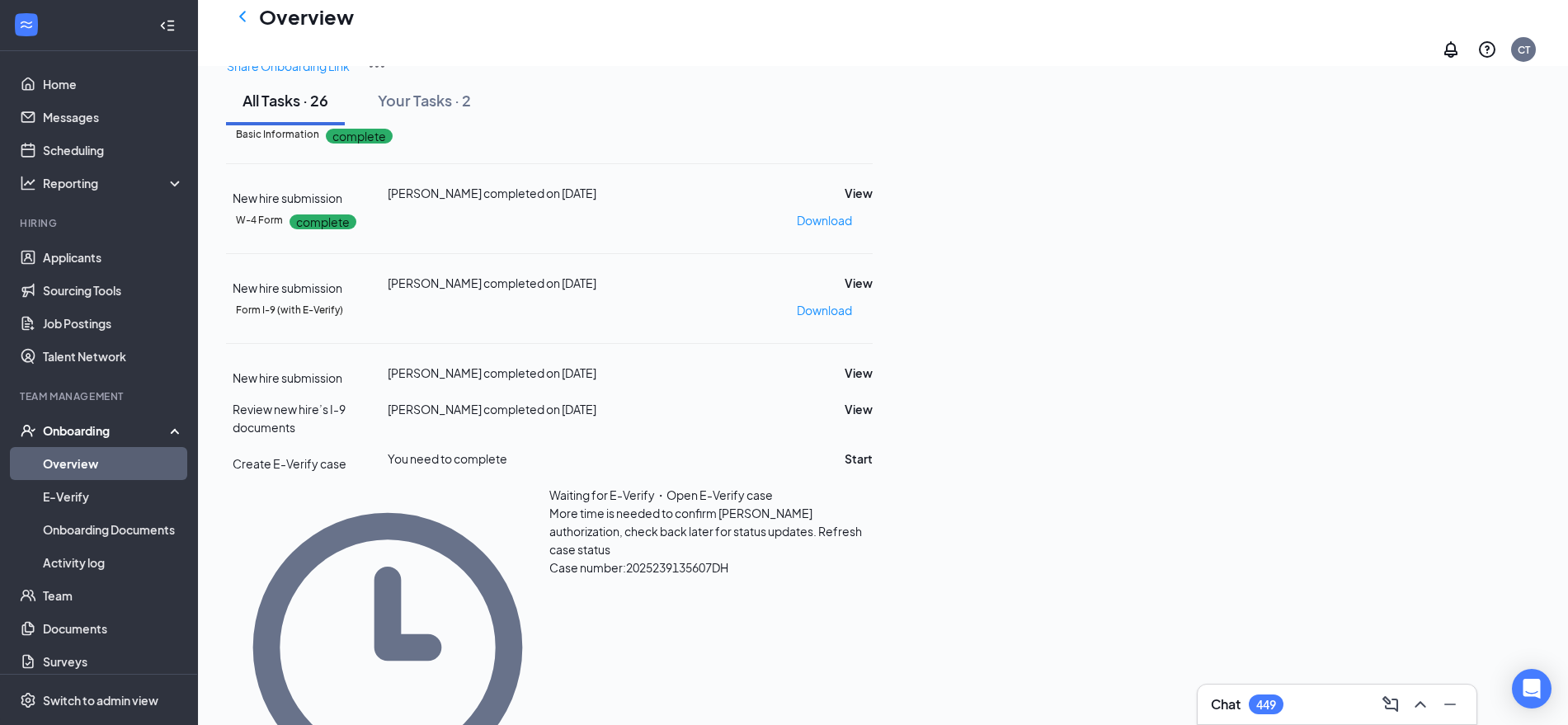
scroll to position [206, 0]
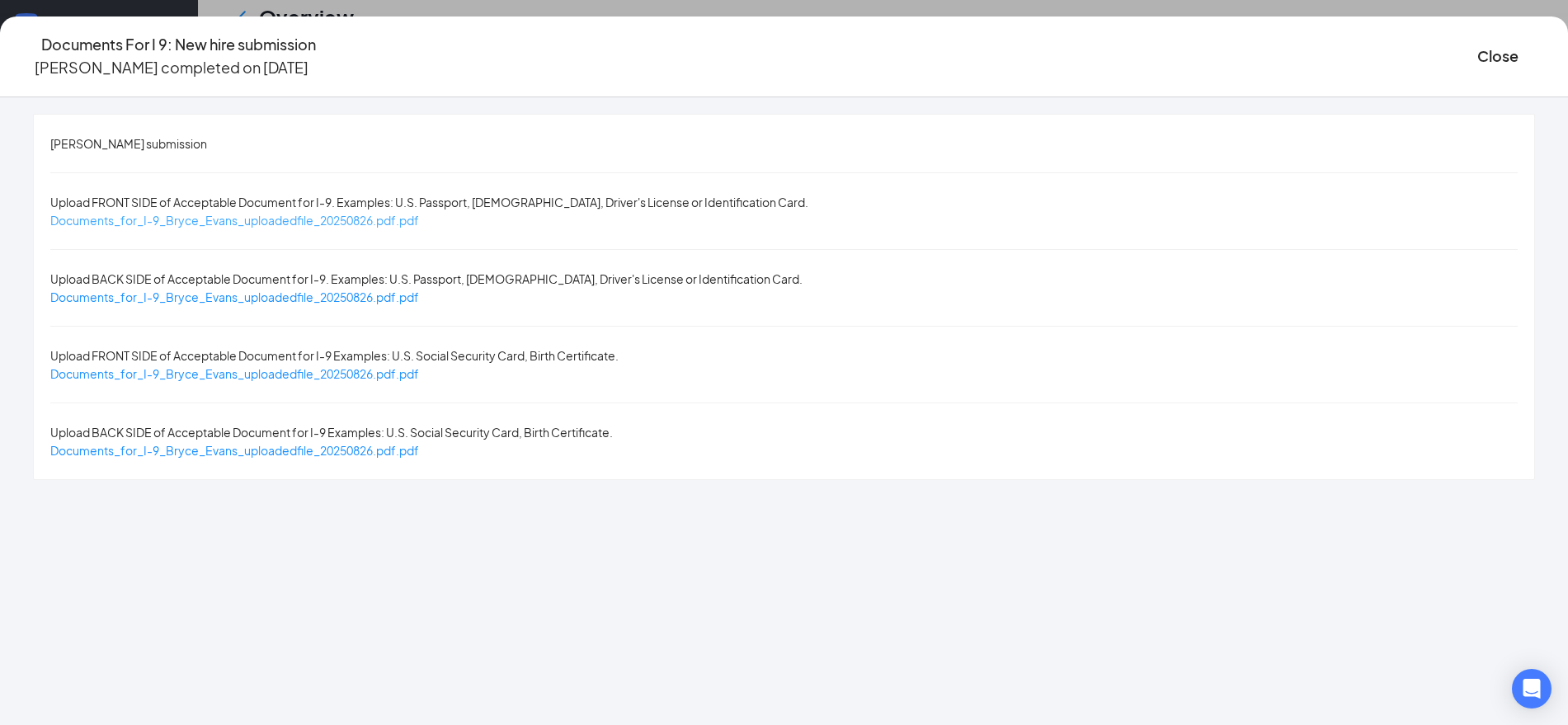
click at [419, 213] on span "Documents_for_I-9_Bryce_Evans_uploadedfile_20250826.pdf.pdf" at bounding box center [235, 220] width 369 height 15
click at [1478, 50] on button "Close" at bounding box center [1498, 56] width 41 height 23
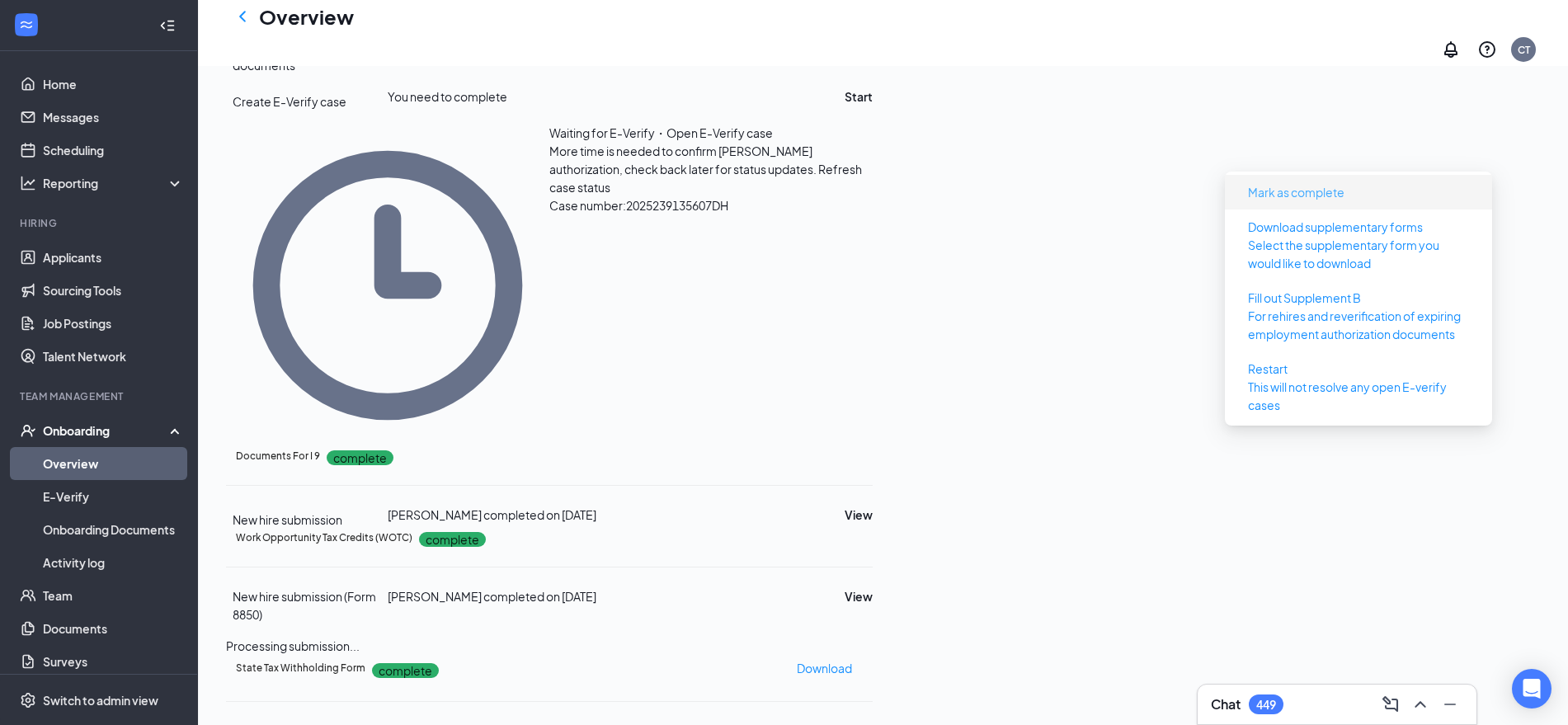
click at [1331, 181] on button "Mark as complete" at bounding box center [1296, 192] width 123 height 26
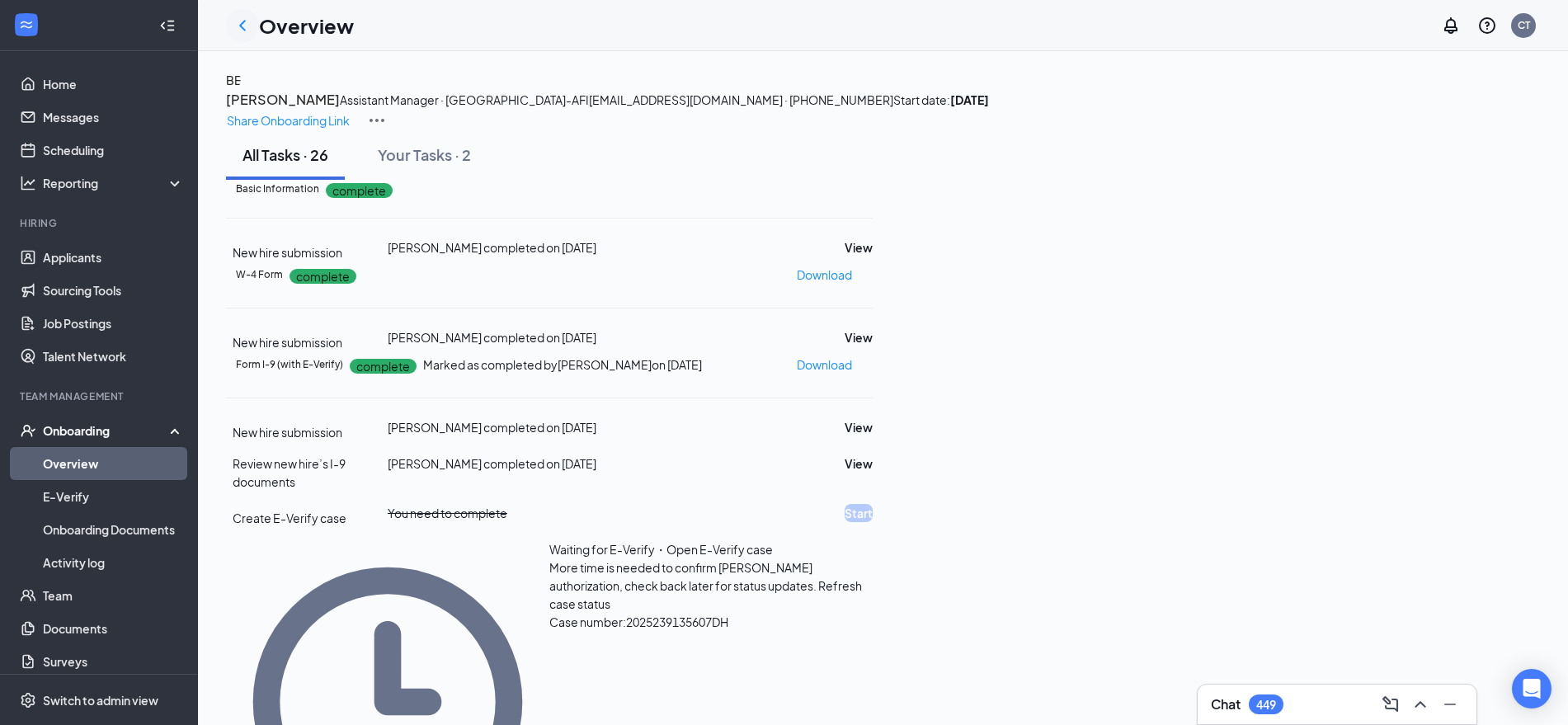
click at [251, 30] on icon "ChevronLeft" at bounding box center [242, 25] width 19 height 19
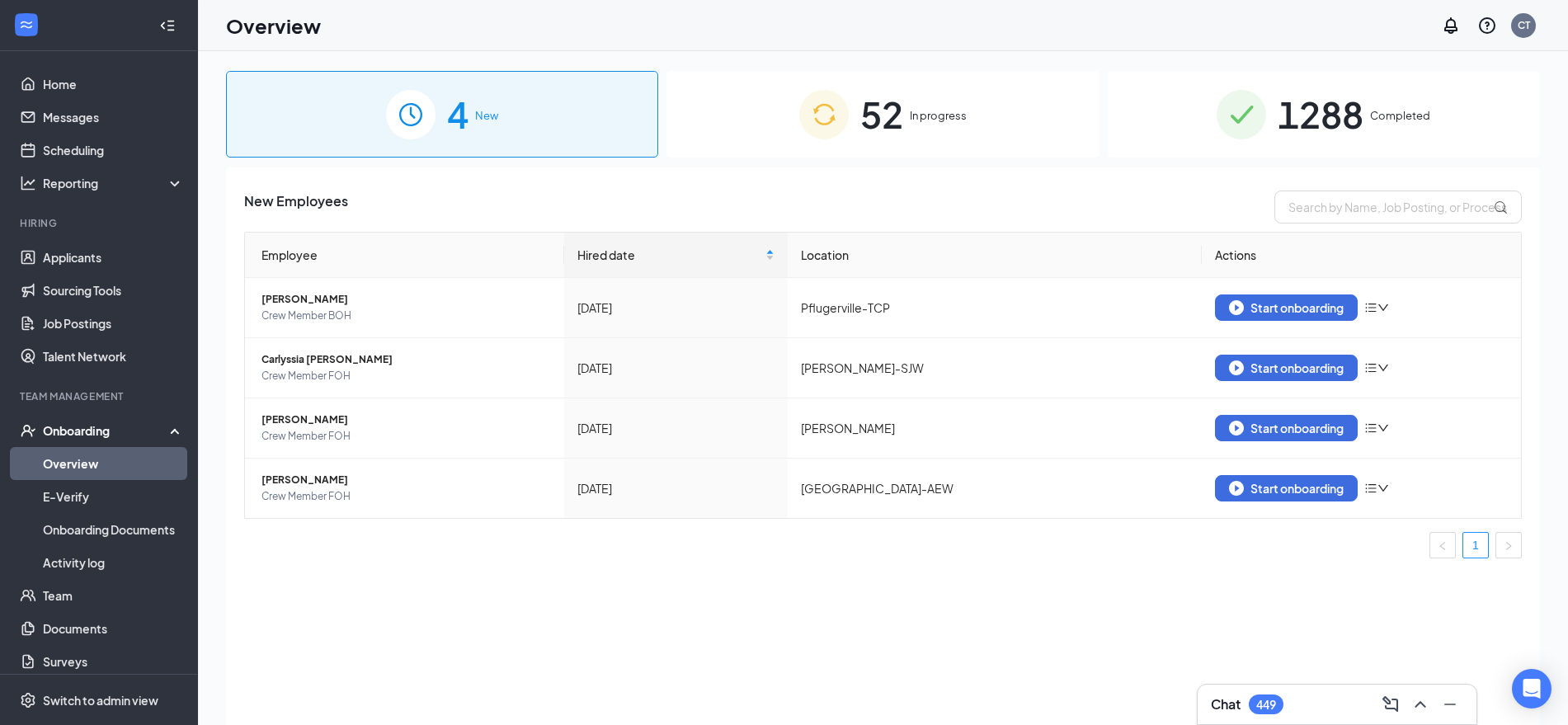
click at [1311, 122] on span "1288" at bounding box center [1321, 114] width 86 height 57
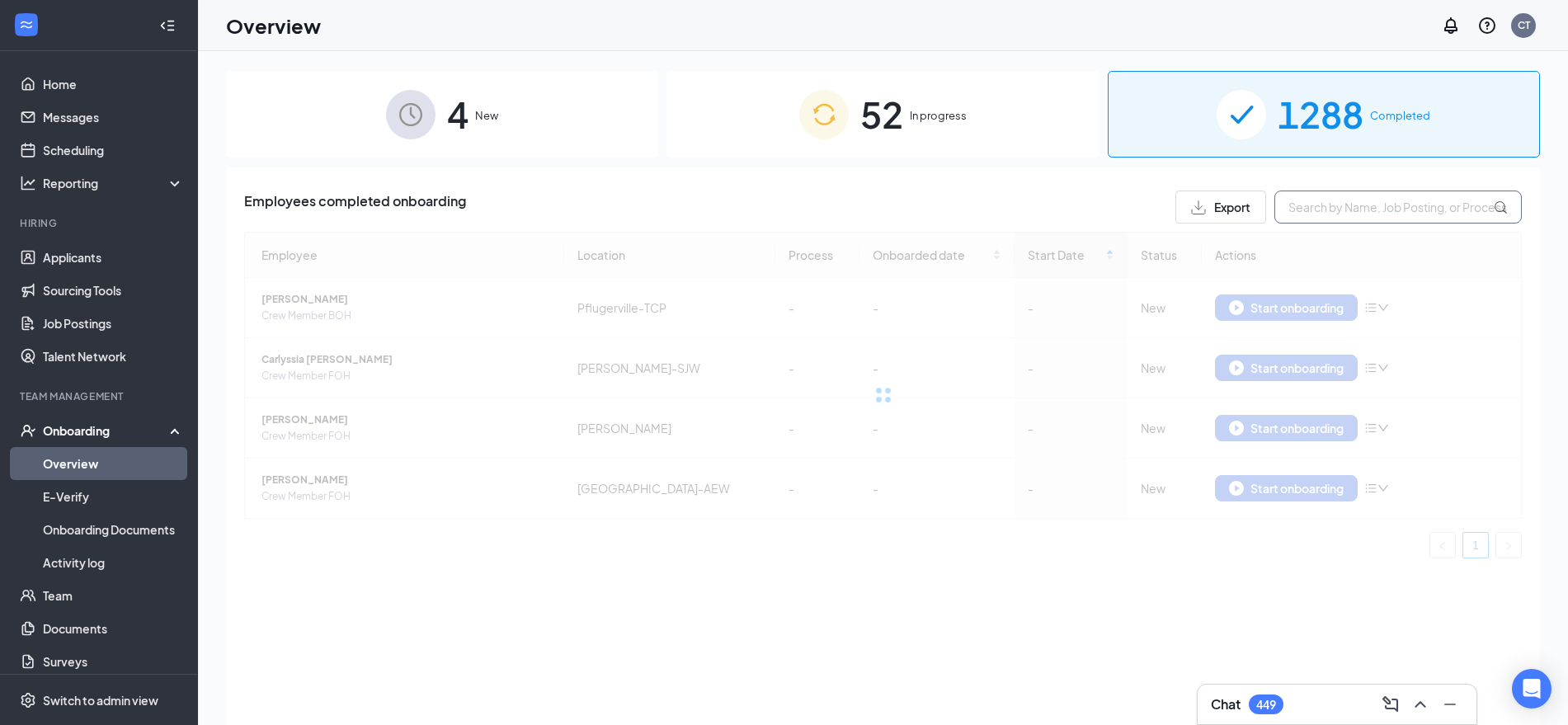
click at [1318, 206] on input "text" at bounding box center [1398, 207] width 247 height 33
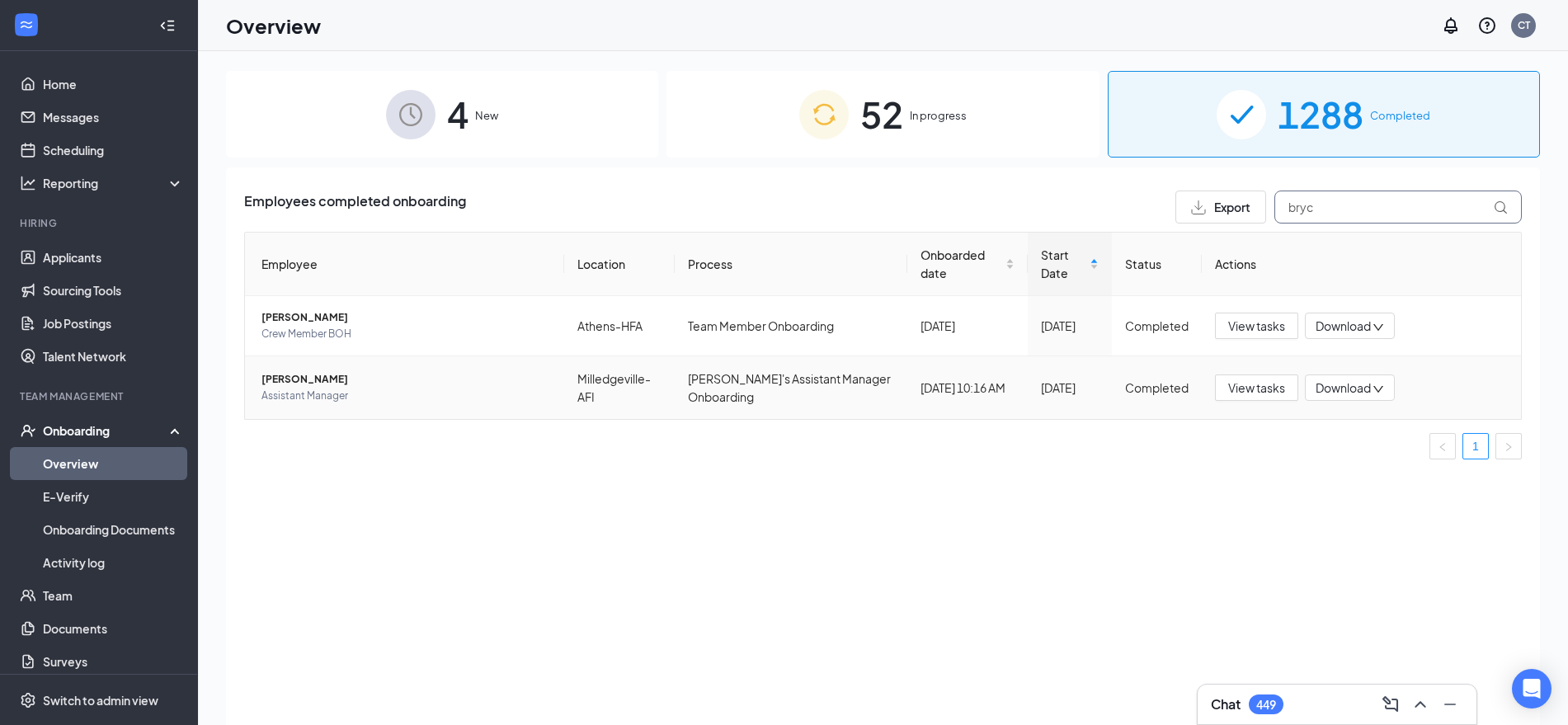
type input "bryc"
click at [279, 386] on span "[PERSON_NAME]" at bounding box center [406, 380] width 289 height 17
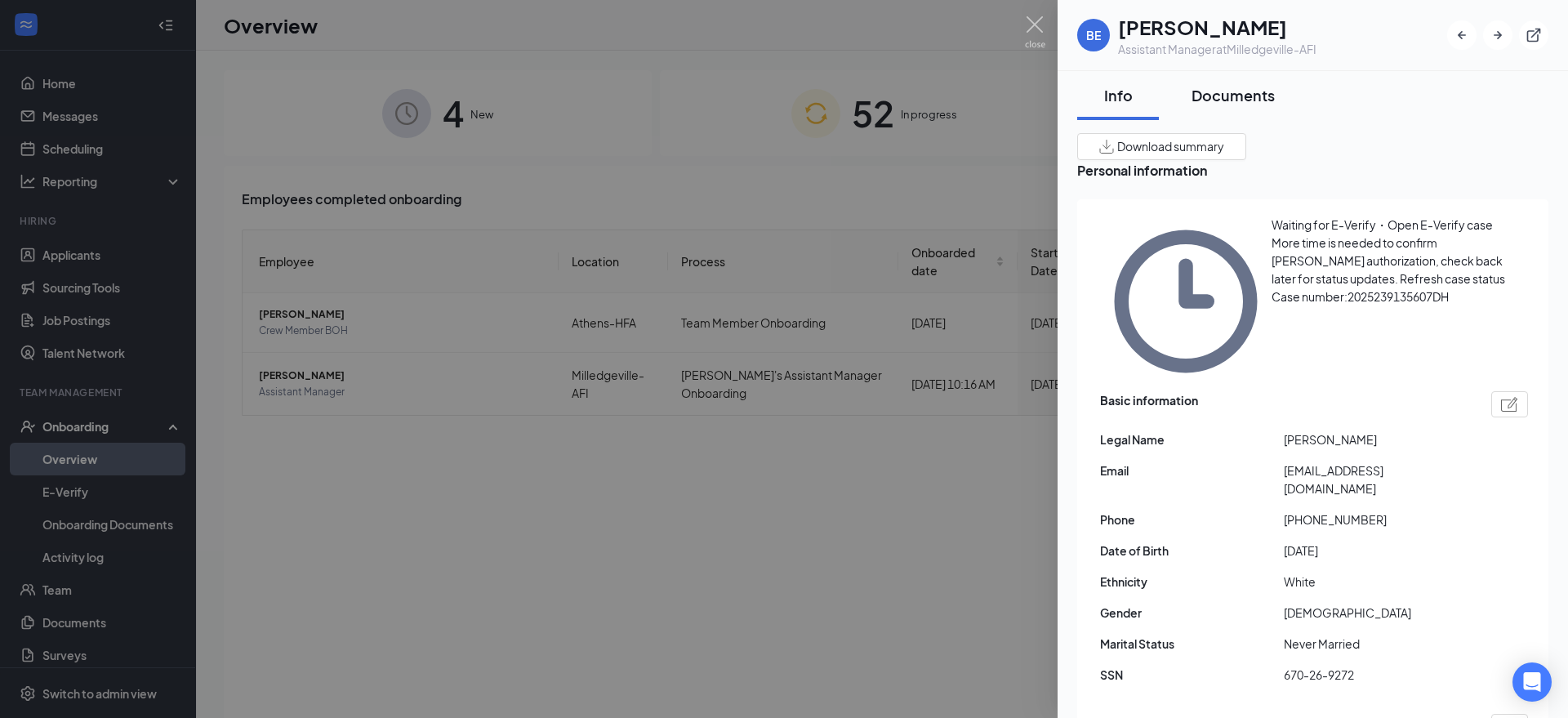
click at [1220, 92] on div "Documents" at bounding box center [1233, 95] width 84 height 20
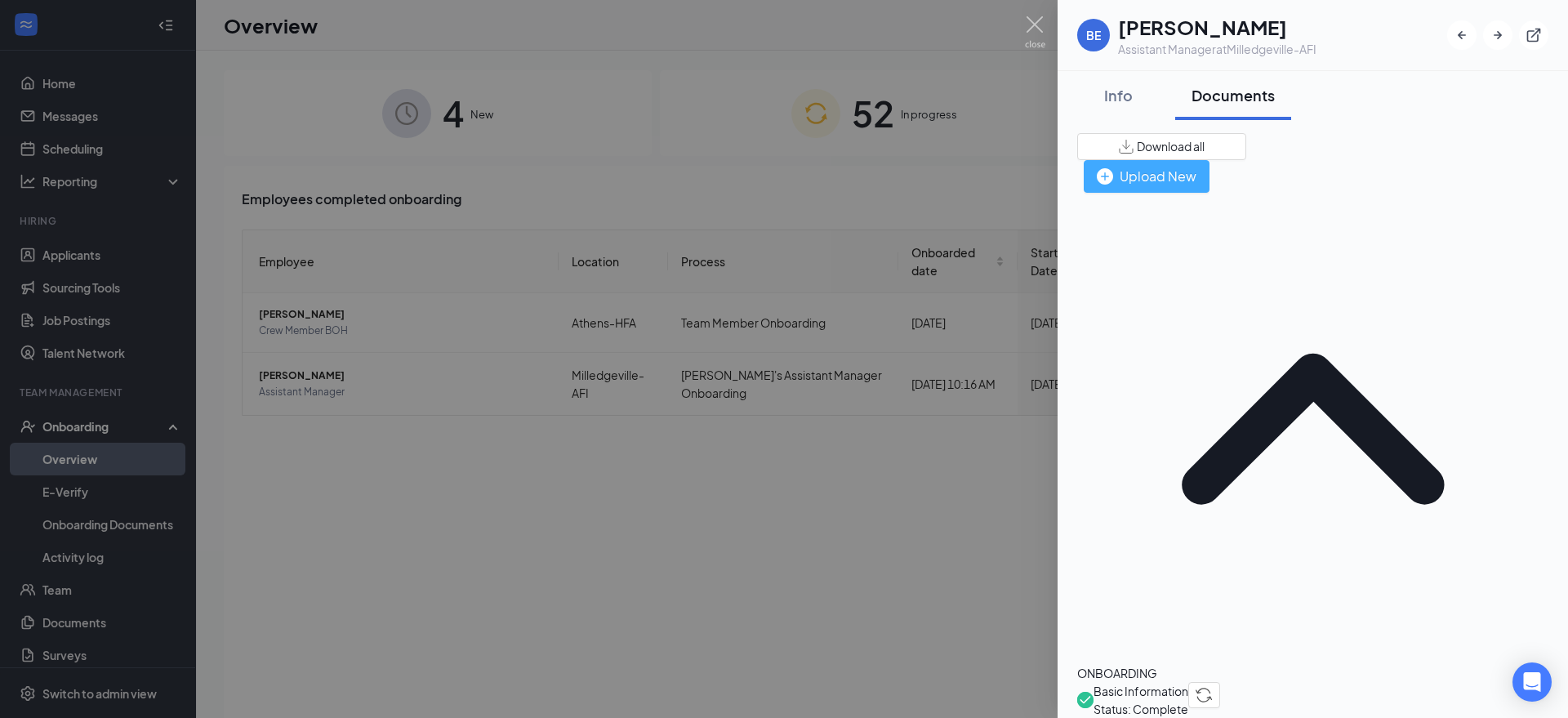
click at [1196, 165] on div "Upload New" at bounding box center [1146, 176] width 99 height 20
click at [1033, 24] on img at bounding box center [1035, 33] width 20 height 32
